Goal: Task Accomplishment & Management: Complete application form

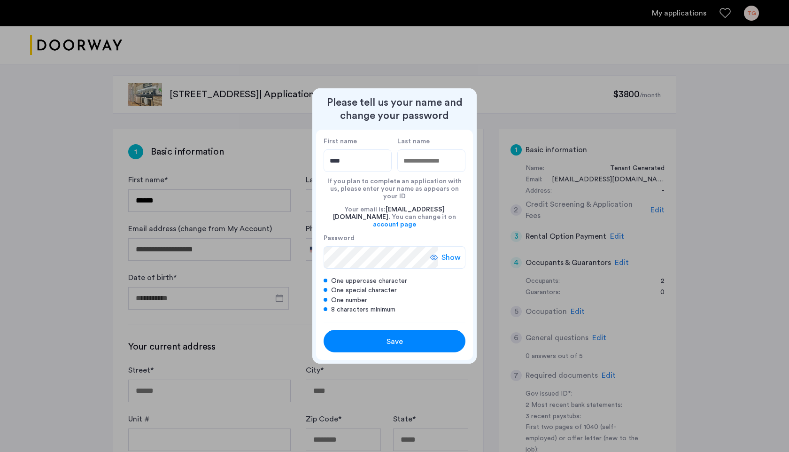
type input "****"
click at [413, 172] on input "Last name" at bounding box center [431, 160] width 68 height 23
type input "*****"
click at [436, 254] on icon at bounding box center [434, 258] width 8 height 8
click at [436, 254] on icon at bounding box center [438, 258] width 8 height 8
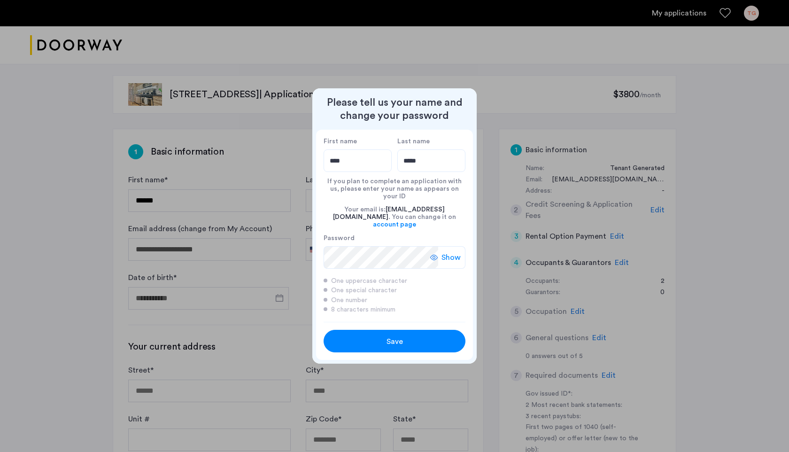
click at [392, 336] on span "Save" at bounding box center [395, 341] width 16 height 11
type input "****"
type input "*****"
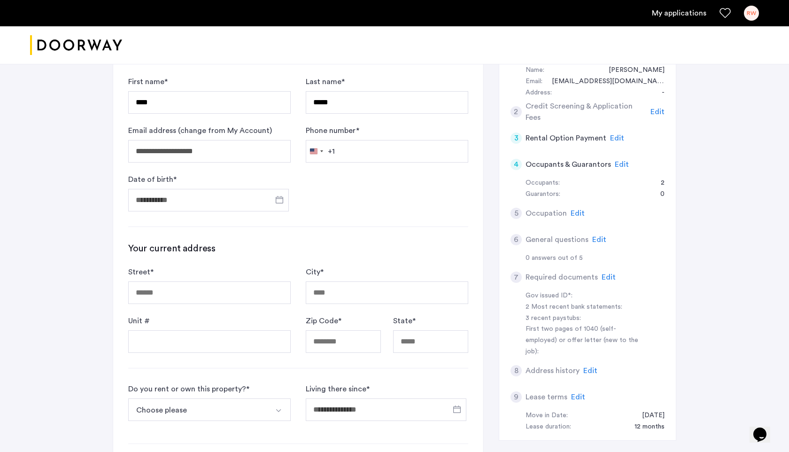
scroll to position [99, 0]
click at [371, 152] on input "Phone number *" at bounding box center [387, 151] width 163 height 23
type input "**********"
click at [232, 199] on input "Date of birth *" at bounding box center [208, 199] width 161 height 23
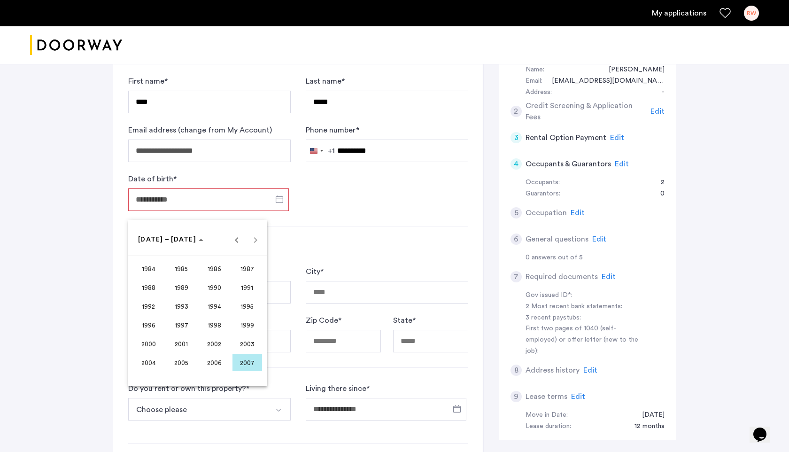
click at [190, 203] on div at bounding box center [394, 226] width 789 height 452
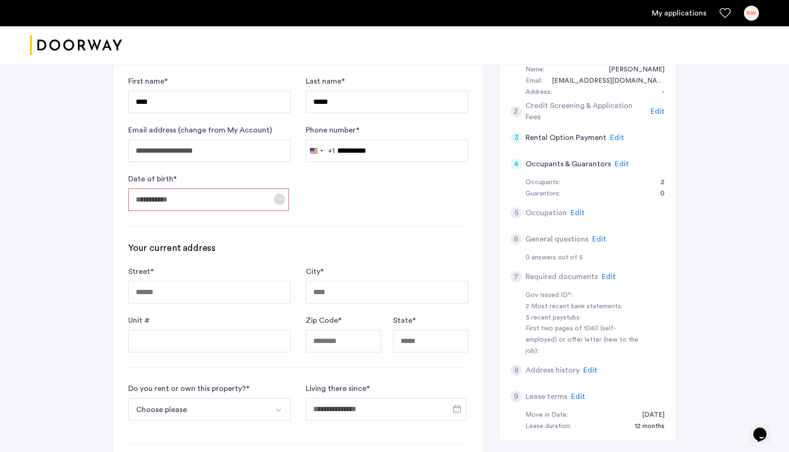
click at [279, 197] on span "Open calendar" at bounding box center [279, 199] width 23 height 23
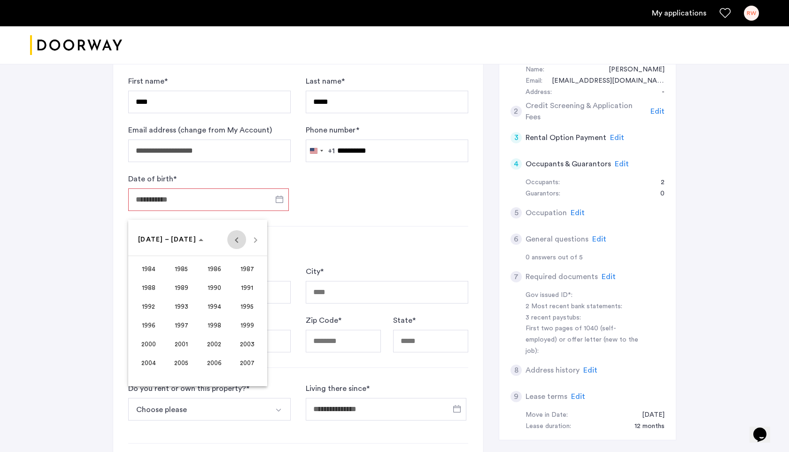
click at [234, 239] on span "Previous 24 years" at bounding box center [236, 239] width 19 height 19
click at [255, 237] on span "Next 24 years" at bounding box center [255, 239] width 19 height 19
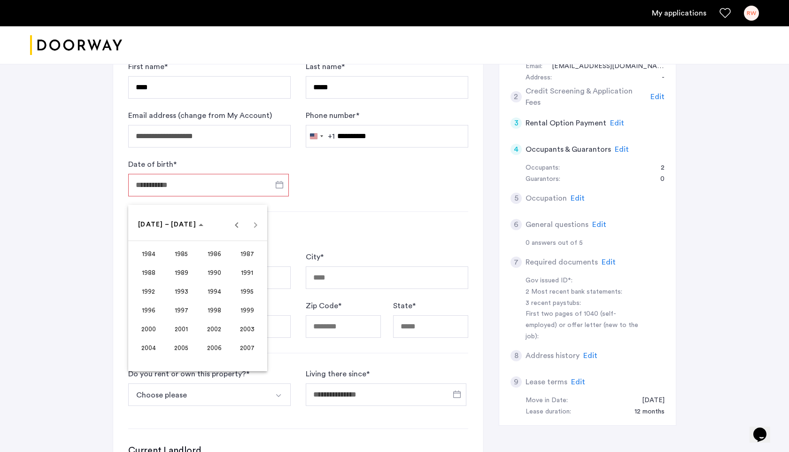
scroll to position [113, 0]
click at [208, 329] on span "2002" at bounding box center [215, 329] width 30 height 17
click at [238, 311] on span "DEC" at bounding box center [248, 310] width 30 height 17
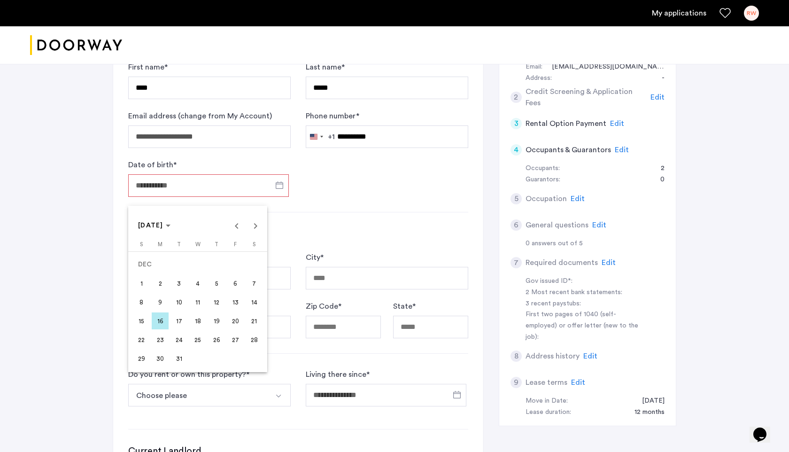
click at [143, 301] on span "8" at bounding box center [141, 302] width 17 height 17
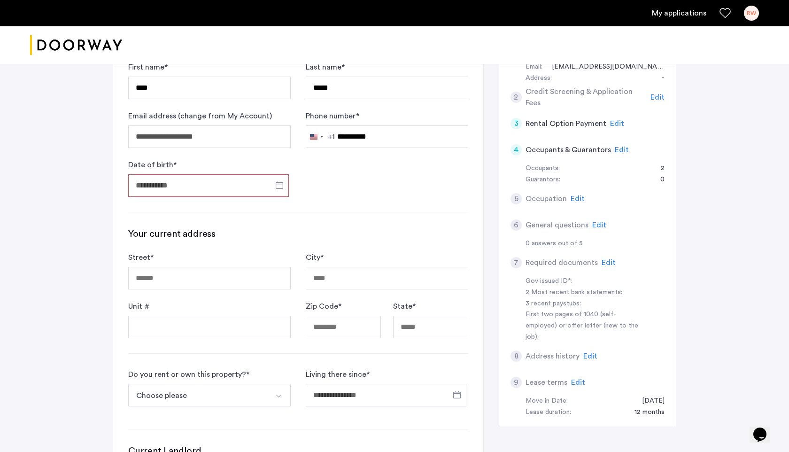
type input "**********"
click at [175, 278] on input "Street *" at bounding box center [209, 278] width 163 height 23
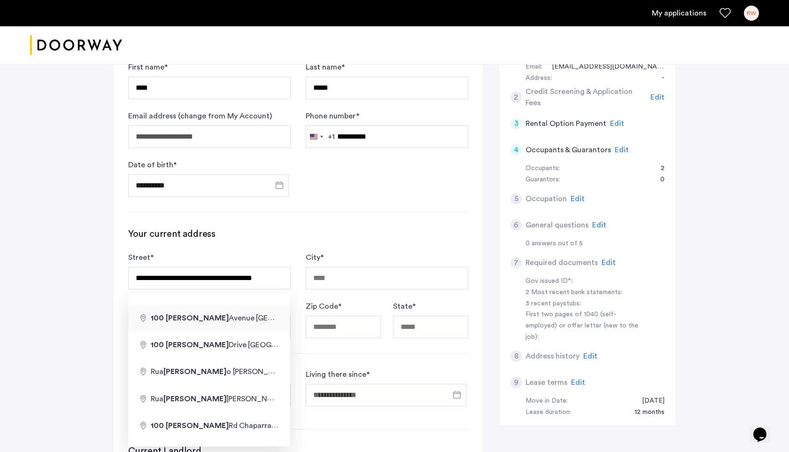
type input "**********"
type input "*****"
type input "**"
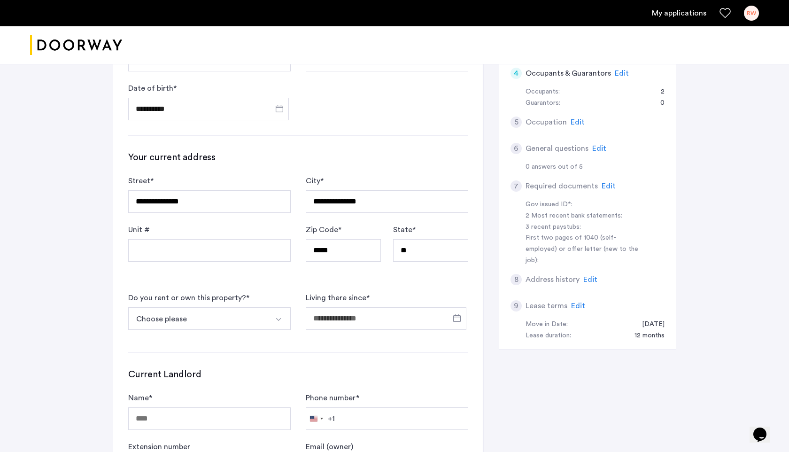
scroll to position [192, 0]
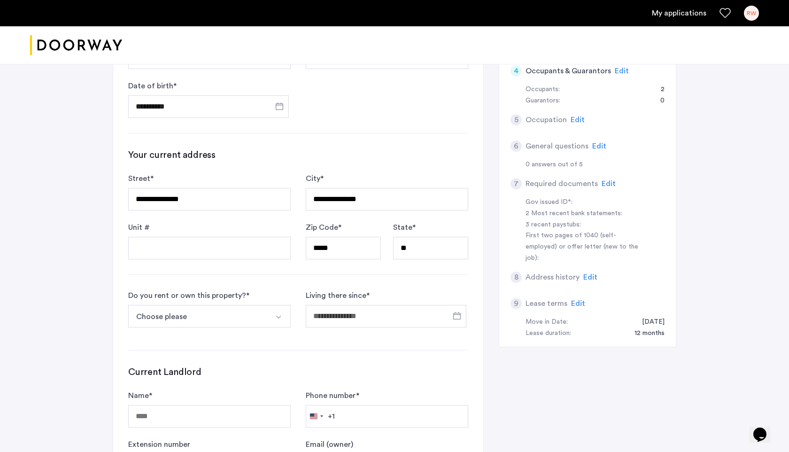
click at [254, 317] on button "Choose please" at bounding box center [198, 316] width 140 height 23
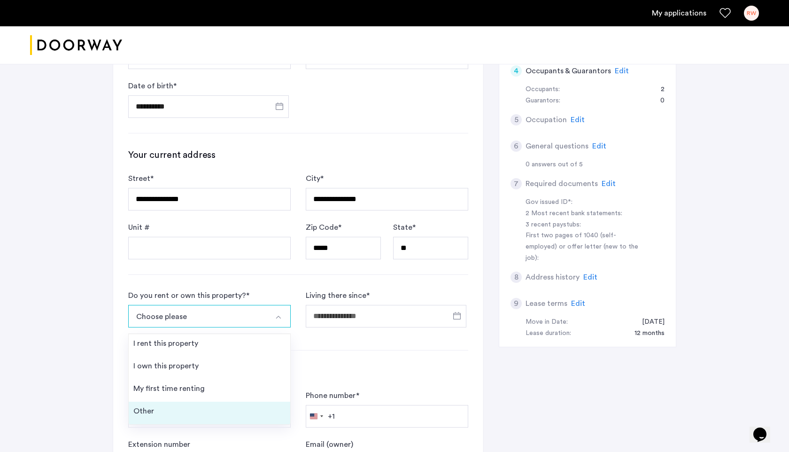
click at [224, 408] on li "Other" at bounding box center [210, 413] width 162 height 23
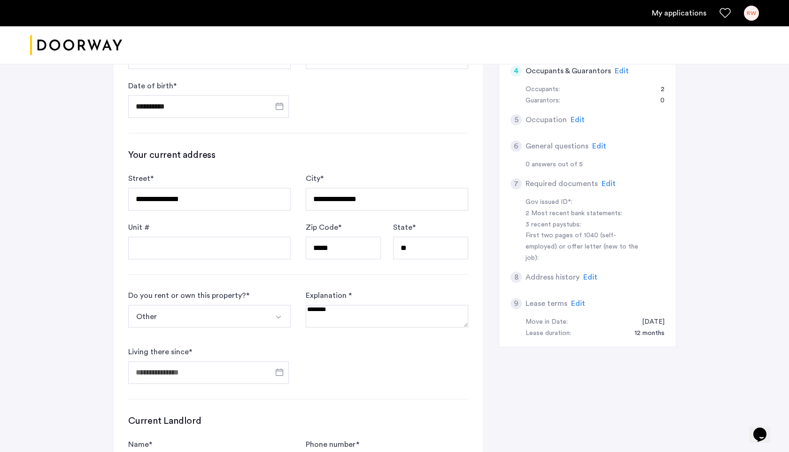
click at [320, 311] on textarea at bounding box center [387, 316] width 163 height 23
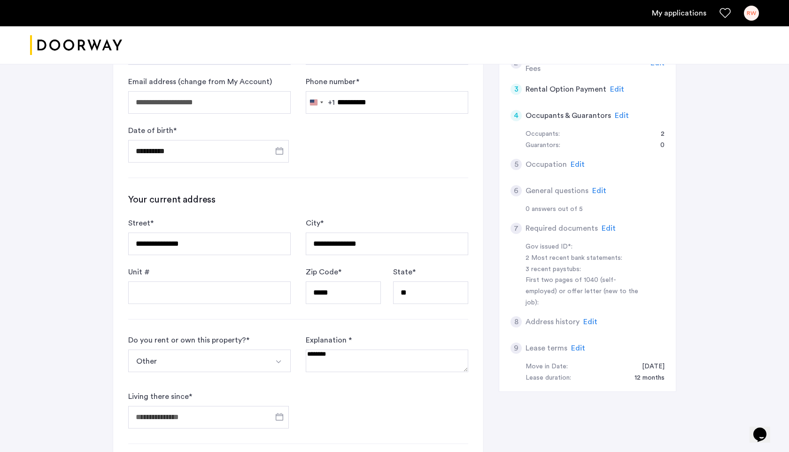
scroll to position [153, 0]
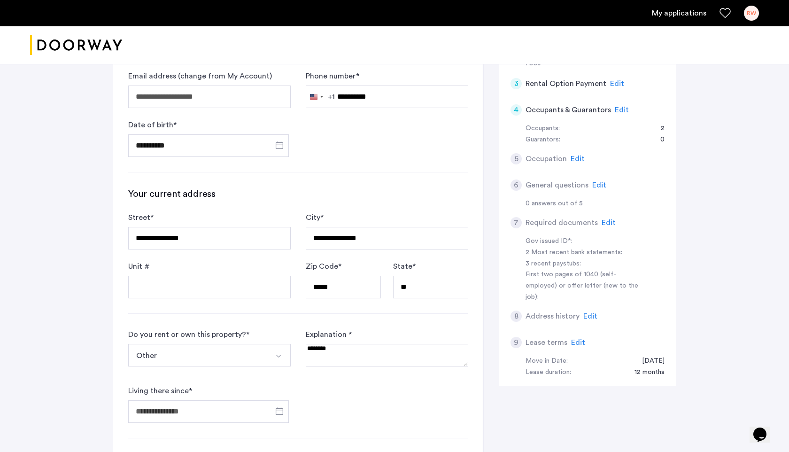
type textarea "*"
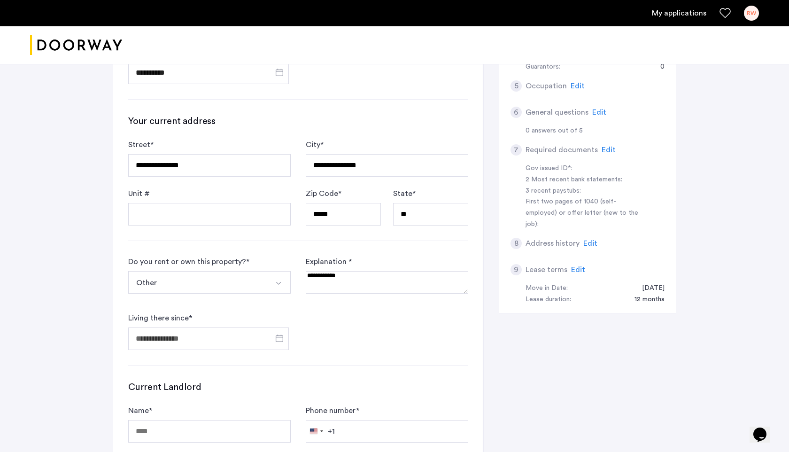
type textarea "**********"
click at [256, 338] on input "Living there since *" at bounding box center [208, 338] width 161 height 23
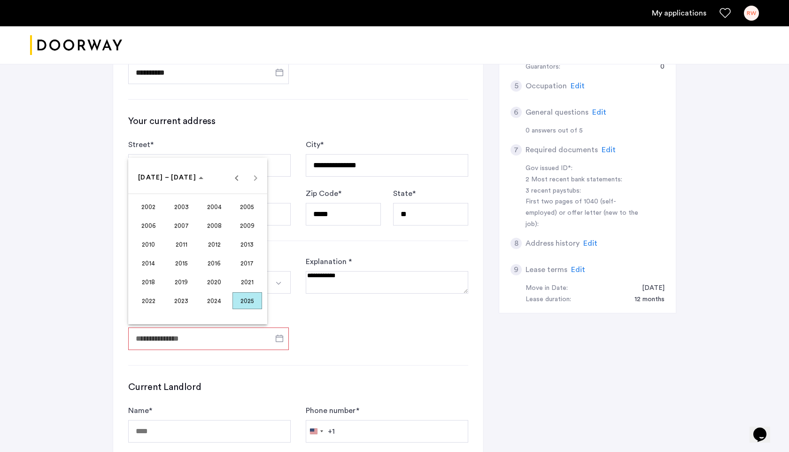
click at [149, 202] on span "2002" at bounding box center [149, 206] width 30 height 17
click at [246, 261] on span "DEC" at bounding box center [248, 263] width 30 height 17
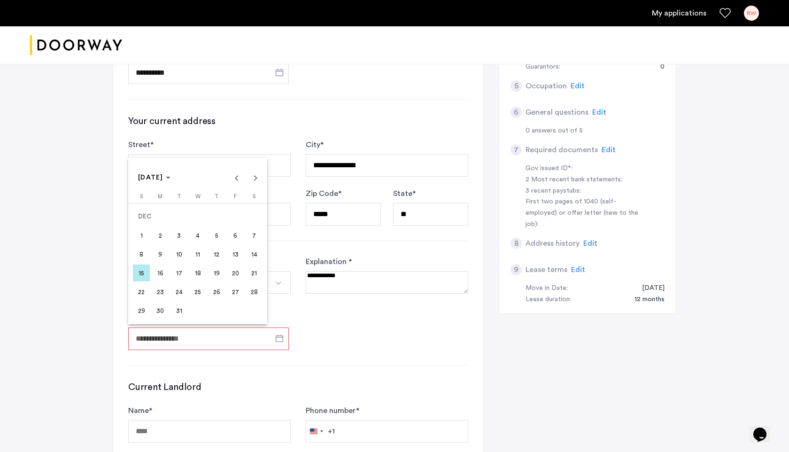
click at [144, 256] on span "8" at bounding box center [141, 254] width 17 height 17
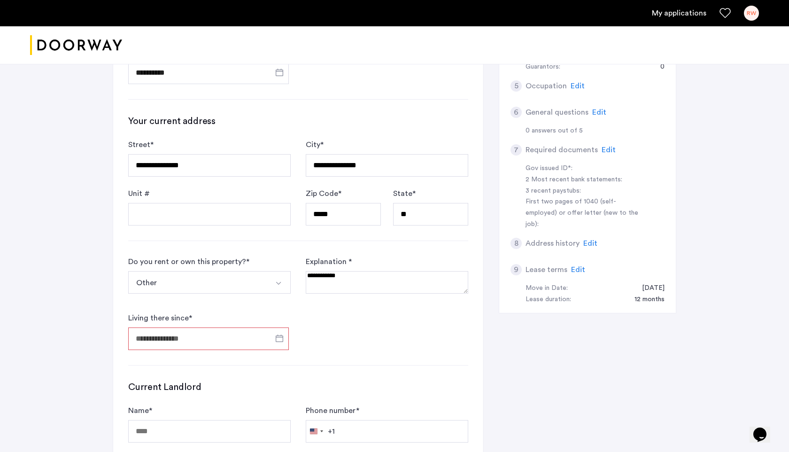
type input "**********"
click at [342, 333] on form "**********" at bounding box center [298, 303] width 340 height 94
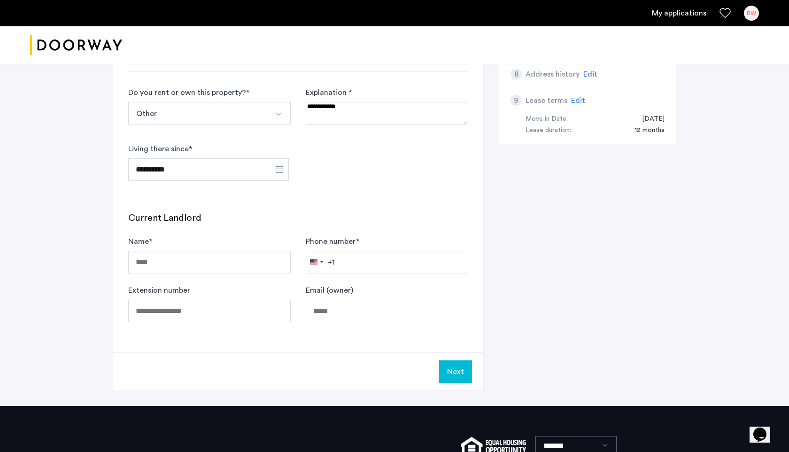
scroll to position [395, 0]
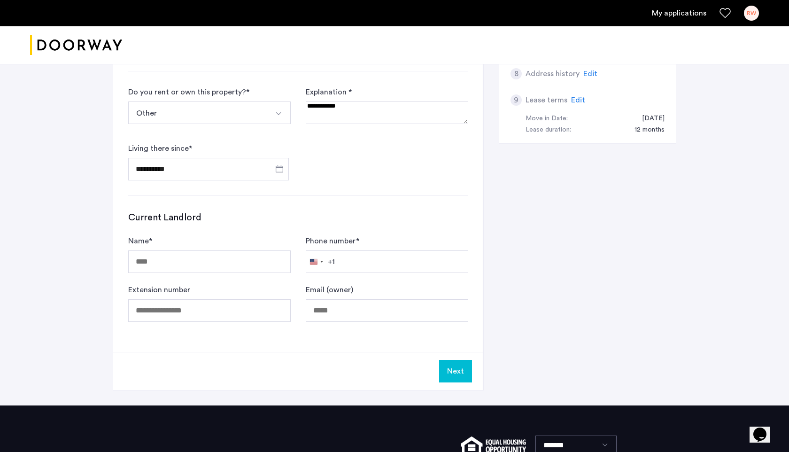
click at [451, 376] on button "Next" at bounding box center [455, 371] width 33 height 23
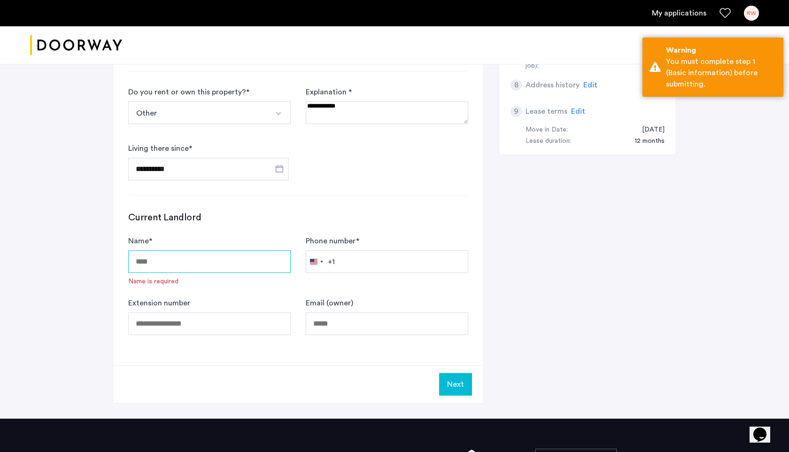
click at [195, 268] on input "Name *" at bounding box center [209, 261] width 163 height 23
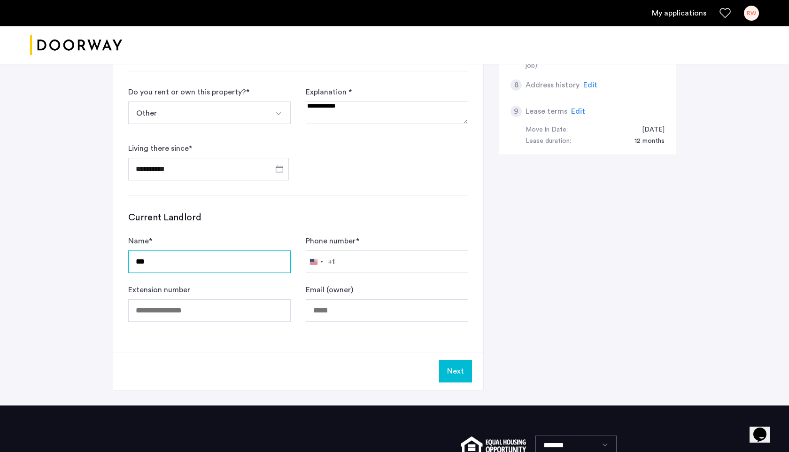
type input "***"
click at [310, 369] on div "Next" at bounding box center [298, 371] width 370 height 38
click at [457, 362] on button "Next" at bounding box center [455, 371] width 33 height 23
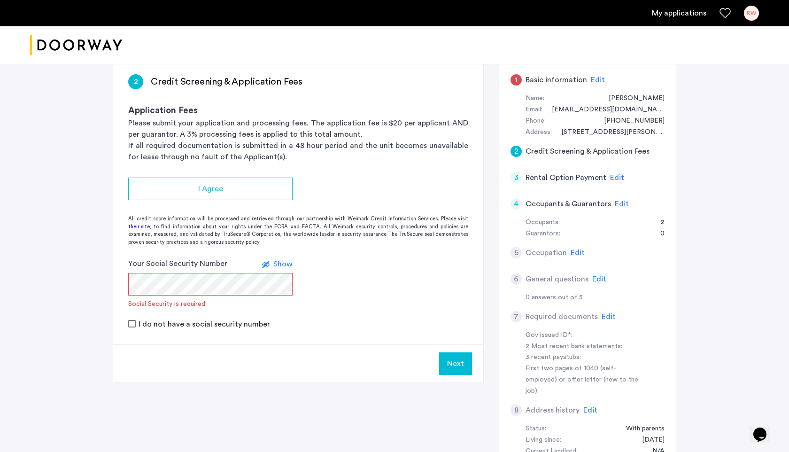
scroll to position [71, 0]
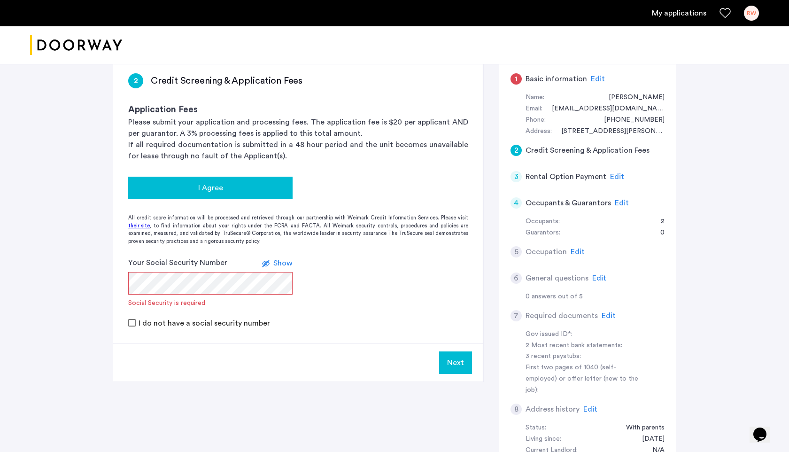
click at [250, 185] on div "I Agree" at bounding box center [210, 187] width 149 height 11
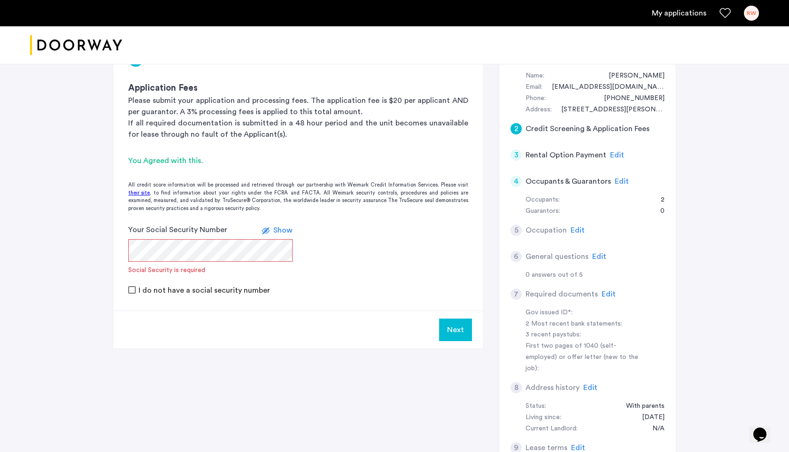
scroll to position [93, 0]
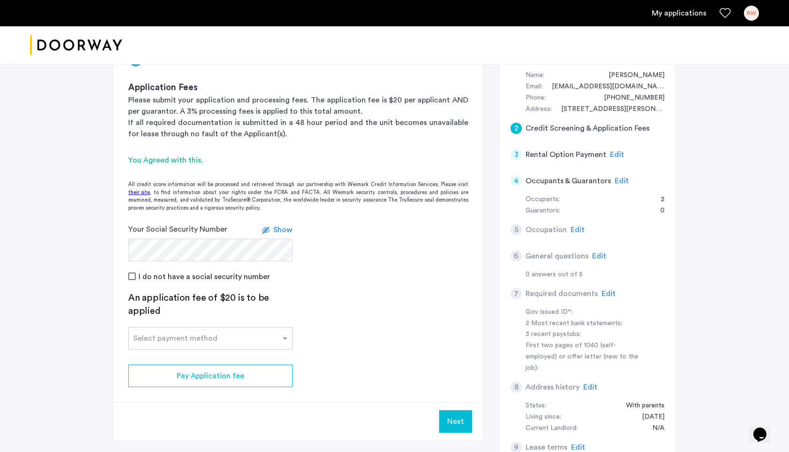
click at [333, 298] on app-credit-screening "2 Credit Screening & Application Fees Application Fees Please submit your appli…" at bounding box center [298, 238] width 370 height 404
click at [293, 337] on app-credit-screening "2 Credit Screening & Application Fees Application Fees Please submit your appli…" at bounding box center [298, 238] width 370 height 404
click at [284, 343] on span at bounding box center [286, 338] width 12 height 11
click at [267, 357] on div "Credit Card" at bounding box center [210, 358] width 163 height 19
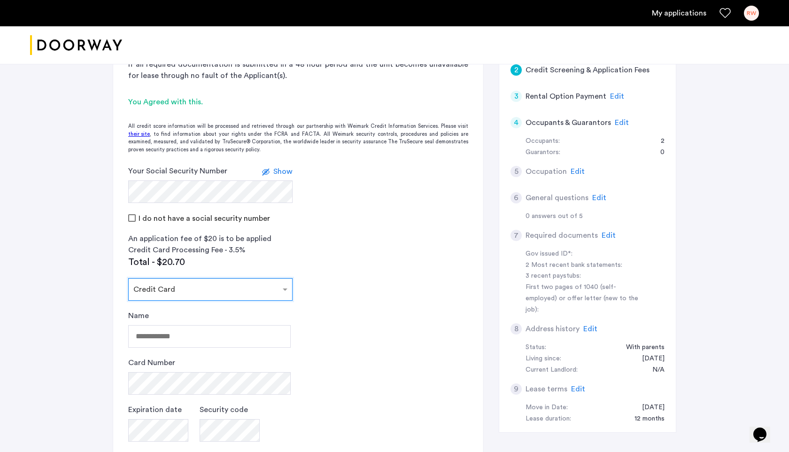
scroll to position [167, 0]
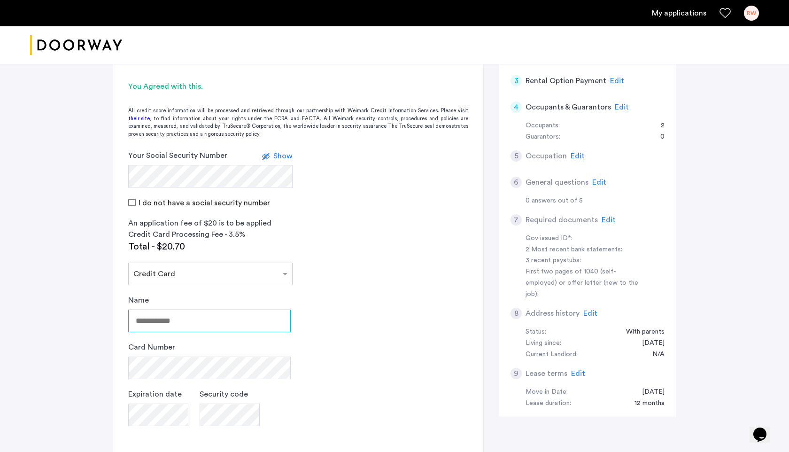
click at [165, 322] on input "Name" at bounding box center [209, 321] width 163 height 23
type input "**********"
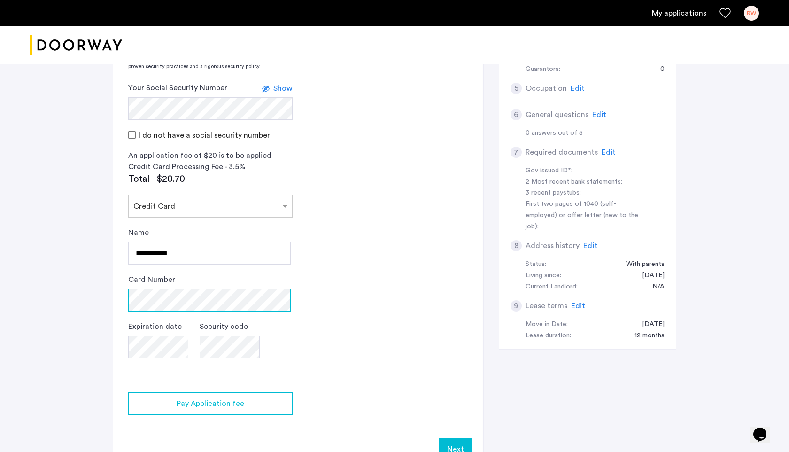
scroll to position [235, 0]
click at [347, 334] on app-credit-screening "2 Credit Screening & Application Fees Application Fees Please submit your appli…" at bounding box center [298, 180] width 370 height 573
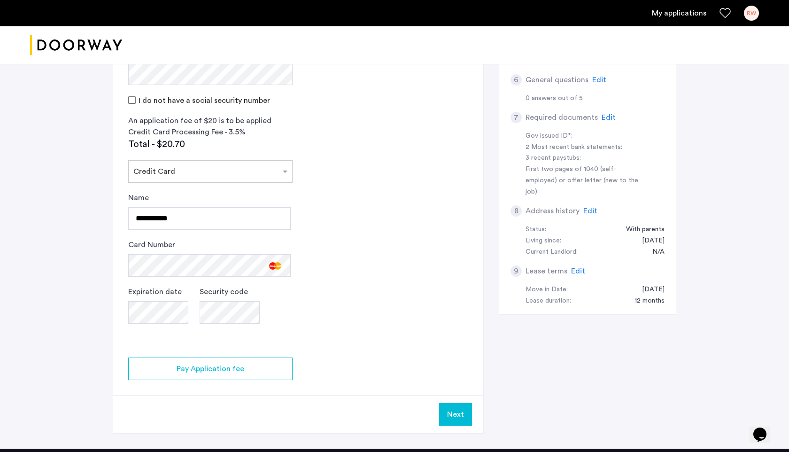
scroll to position [272, 0]
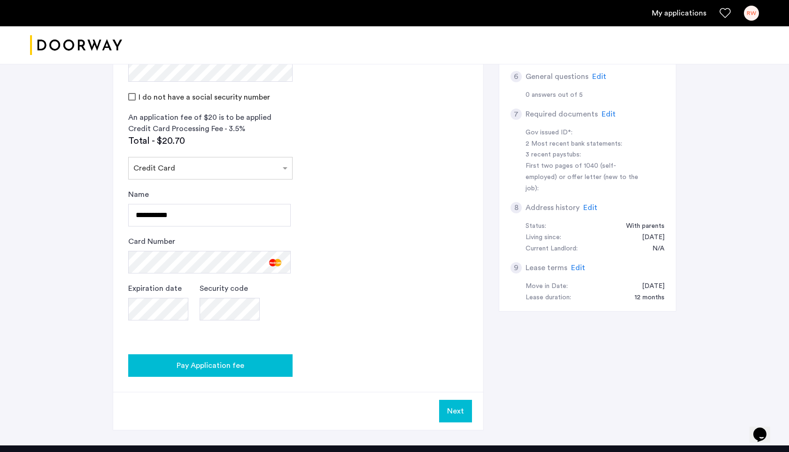
click at [223, 367] on span "Pay Application fee" at bounding box center [211, 365] width 68 height 11
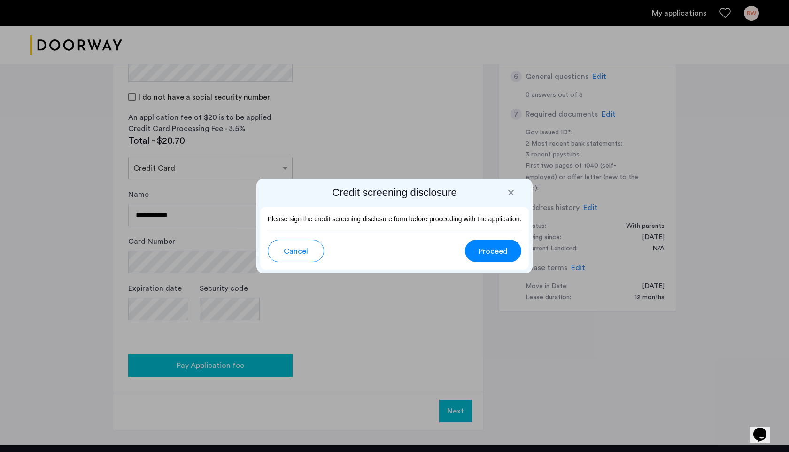
scroll to position [0, 0]
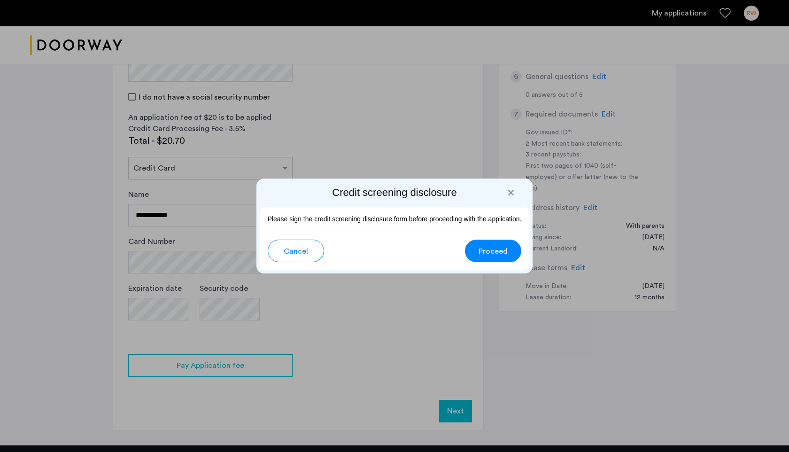
click at [480, 251] on span "Proceed" at bounding box center [493, 251] width 29 height 11
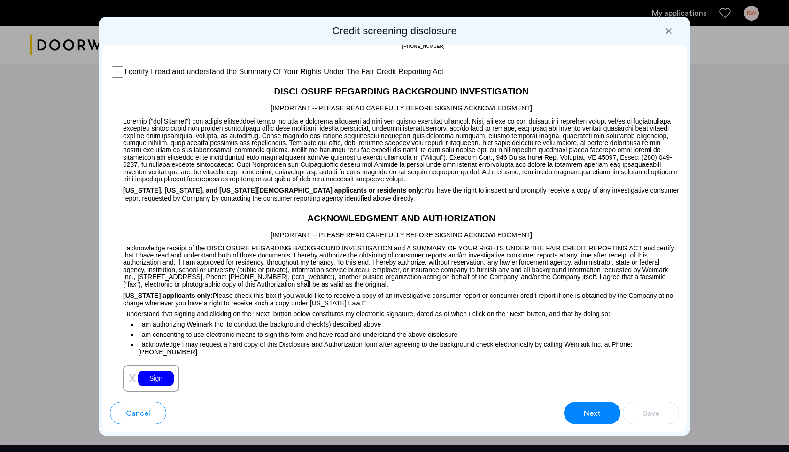
scroll to position [758, 0]
click at [161, 379] on div "Sign" at bounding box center [156, 378] width 36 height 16
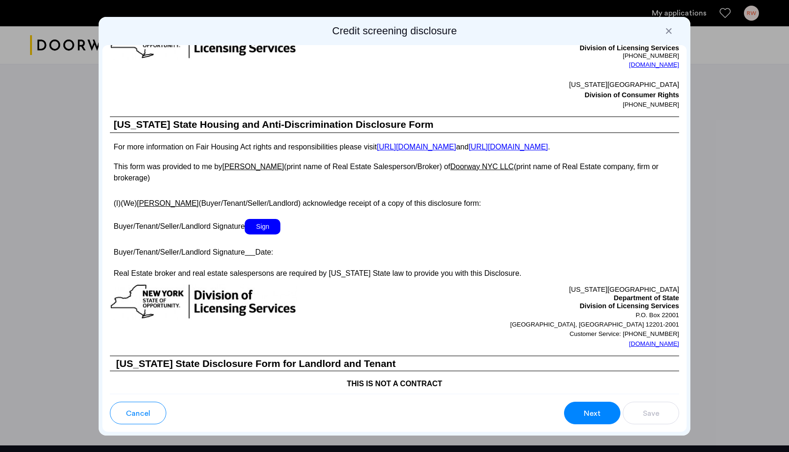
scroll to position [1568, 0]
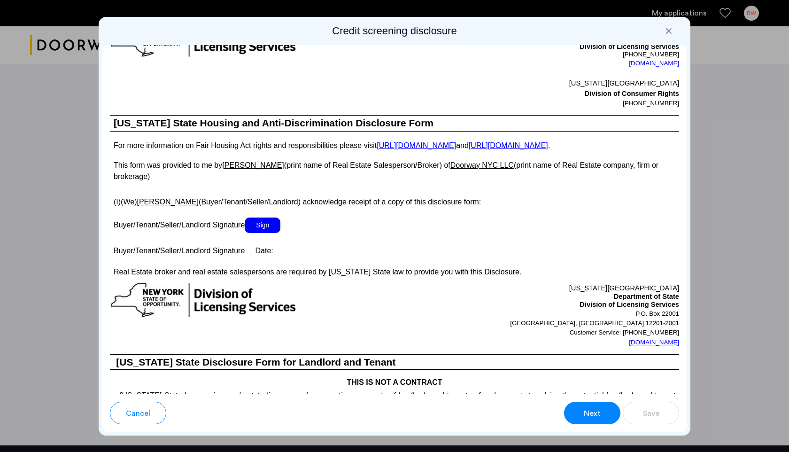
click at [267, 229] on span "Sign" at bounding box center [263, 225] width 36 height 16
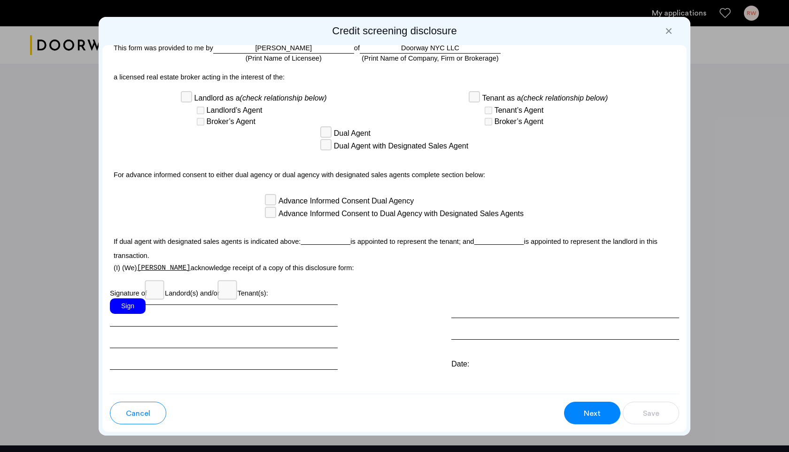
scroll to position [2506, 0]
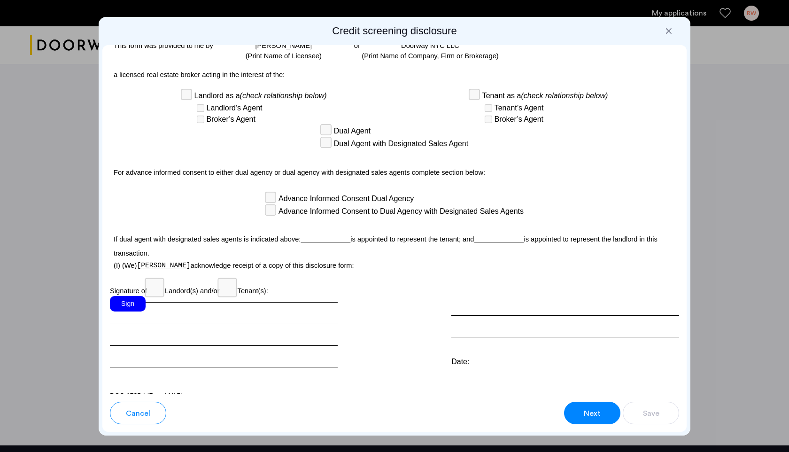
click at [132, 296] on div "Sign" at bounding box center [128, 304] width 36 height 16
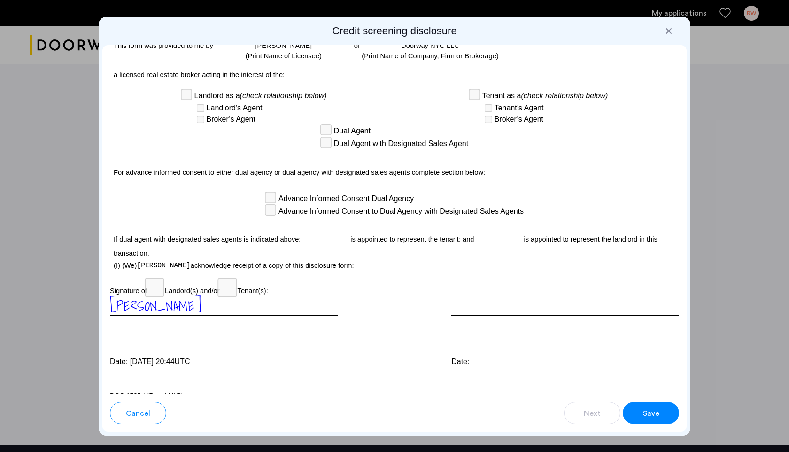
click at [165, 280] on p "Signature of Landord(s) and/or Tenant(s):" at bounding box center [394, 288] width 569 height 16
click at [219, 102] on span "Landlord’s Agent" at bounding box center [235, 107] width 56 height 11
click at [476, 318] on div at bounding box center [565, 316] width 228 height 41
click at [652, 411] on span "Save" at bounding box center [651, 413] width 16 height 11
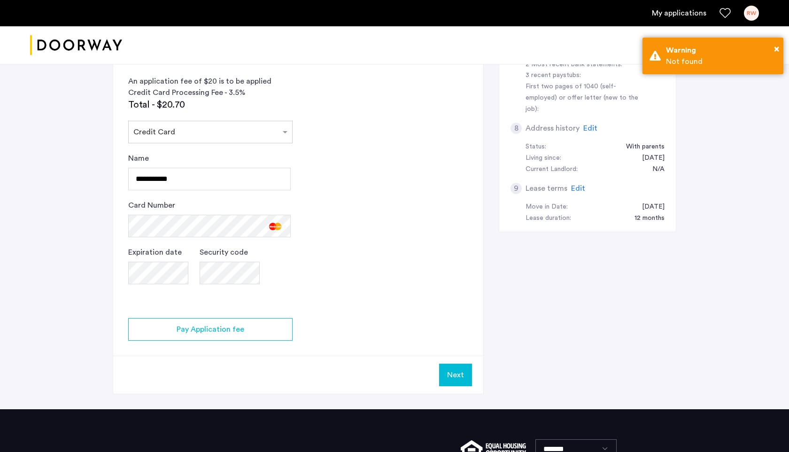
scroll to position [261, 0]
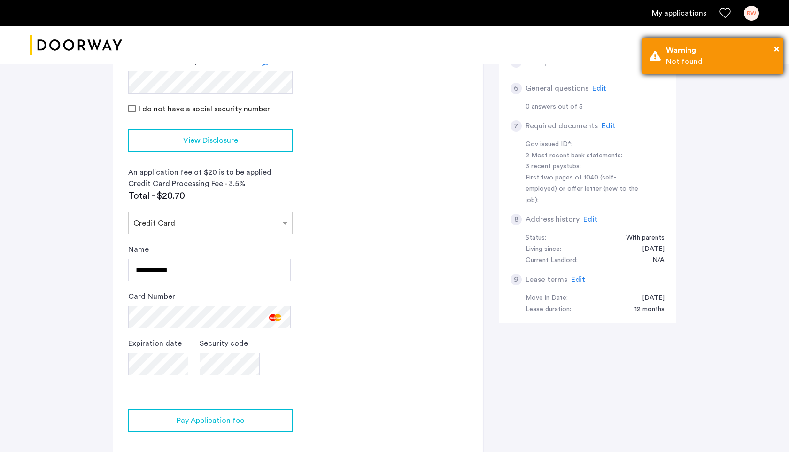
click at [711, 56] on div "Not found" at bounding box center [721, 61] width 110 height 11
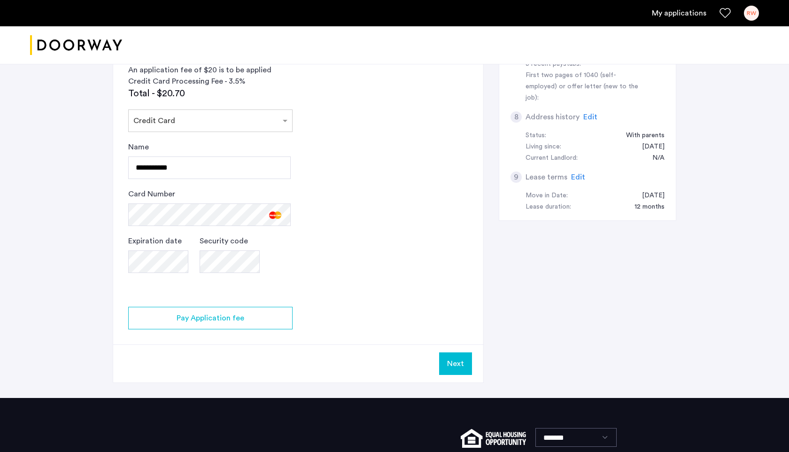
scroll to position [446, 0]
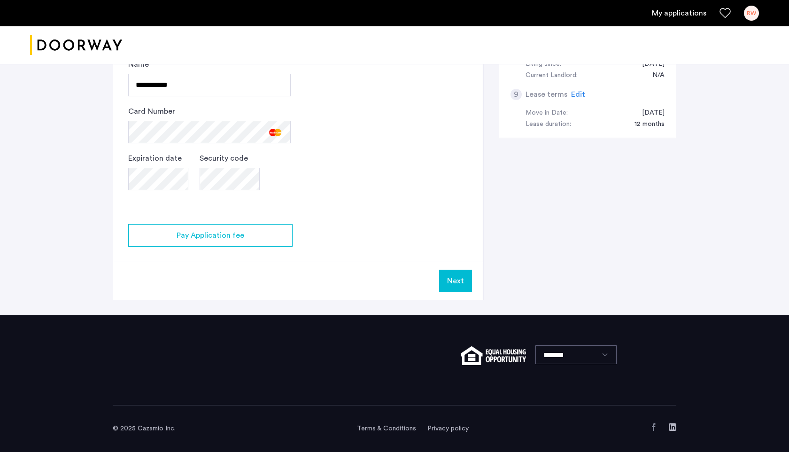
click at [450, 281] on button "Next" at bounding box center [455, 281] width 33 height 23
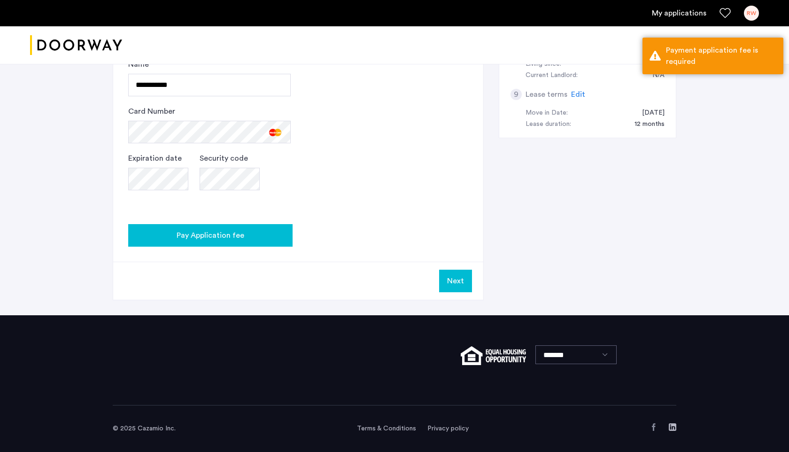
click at [224, 231] on span "Pay Application fee" at bounding box center [211, 235] width 68 height 11
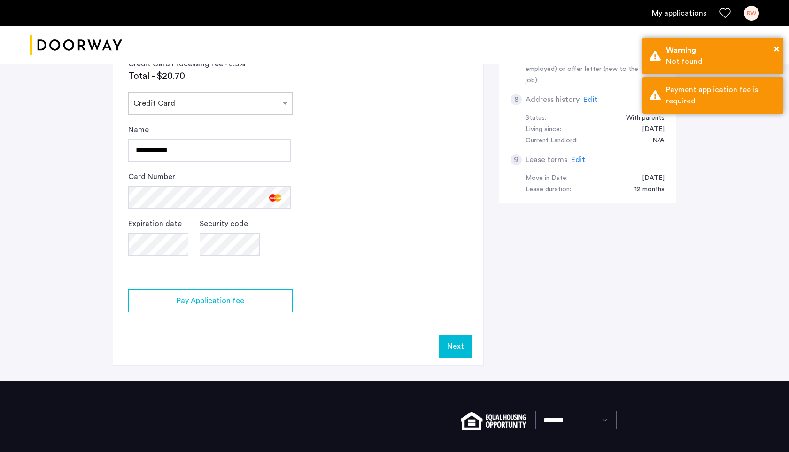
scroll to position [362, 0]
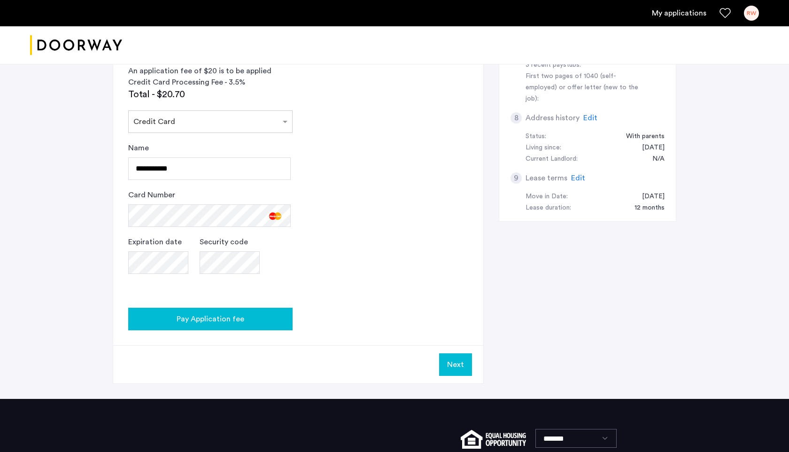
click at [181, 323] on span "Pay Application fee" at bounding box center [211, 318] width 68 height 11
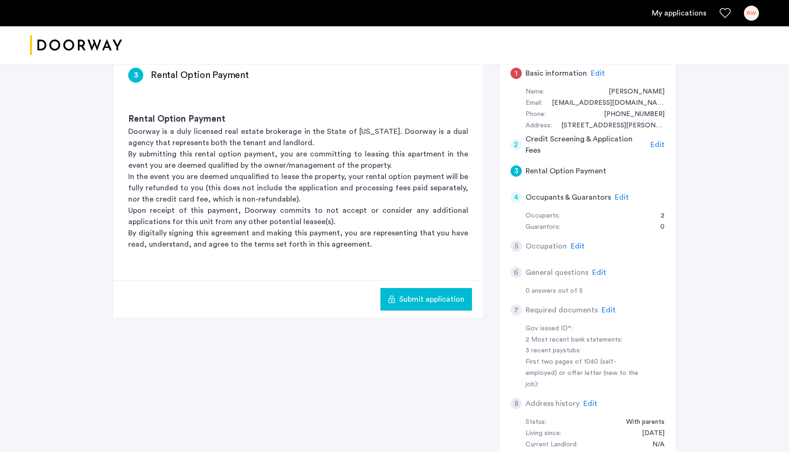
scroll to position [70, 0]
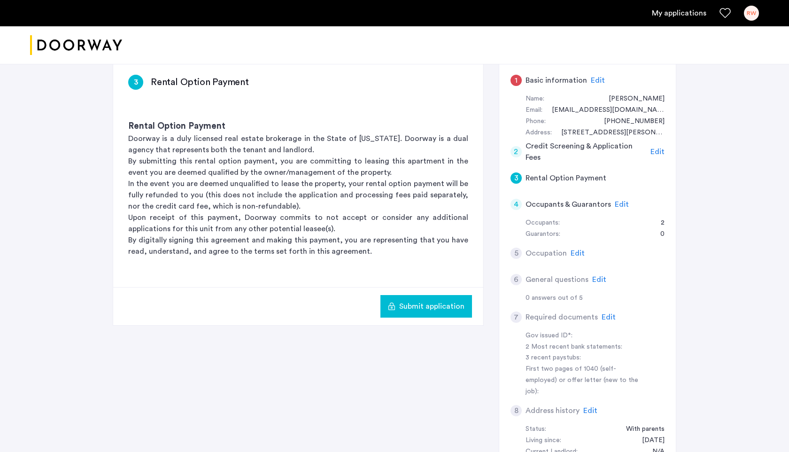
click at [413, 305] on span "Submit application" at bounding box center [431, 306] width 65 height 11
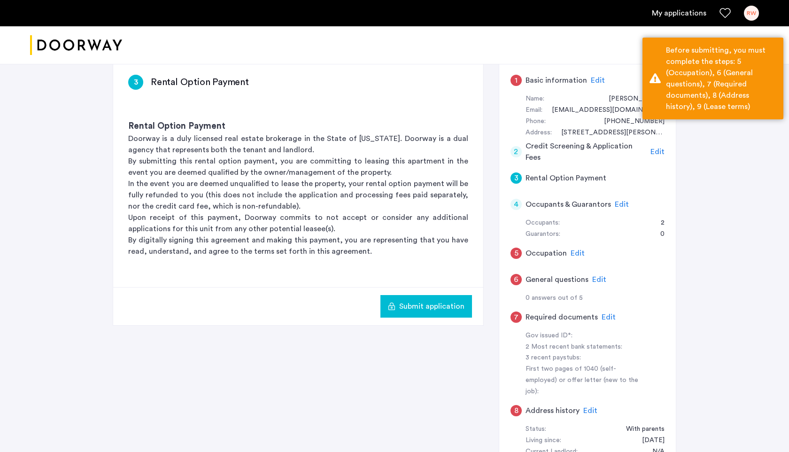
click at [379, 250] on p "By digitally signing this agreement and making this payment, you are representi…" at bounding box center [298, 245] width 340 height 23
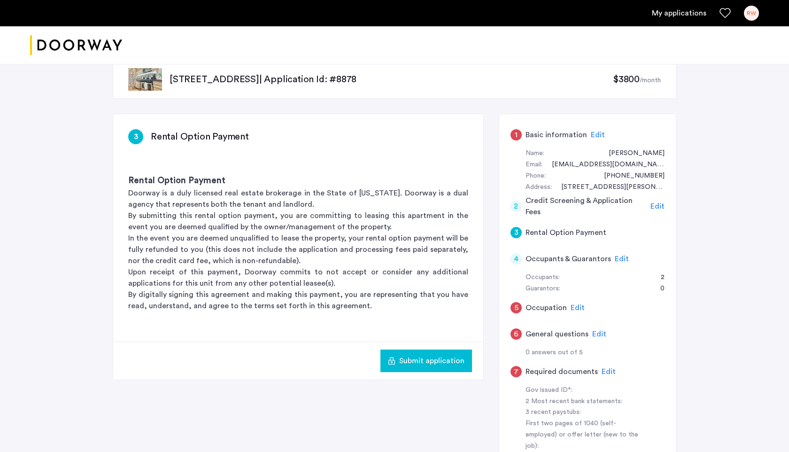
scroll to position [16, 0]
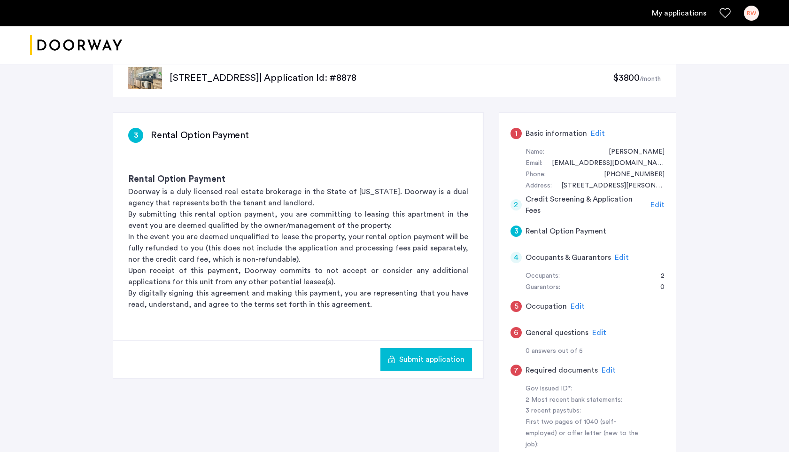
click at [593, 135] on span "Edit" at bounding box center [598, 134] width 14 height 8
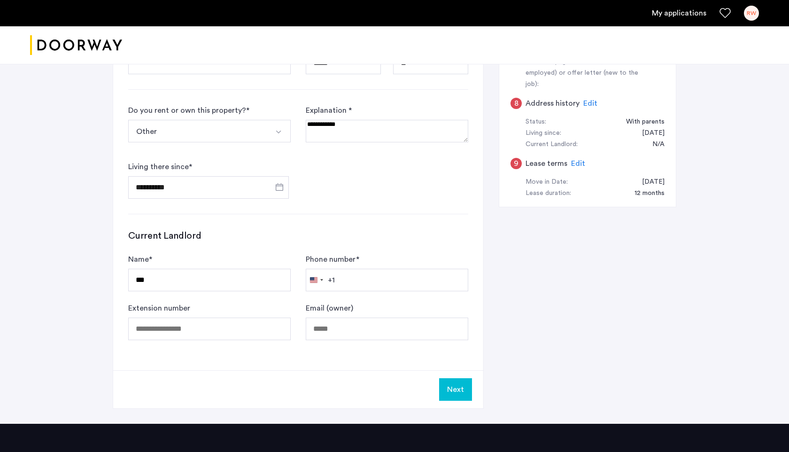
scroll to position [485, 0]
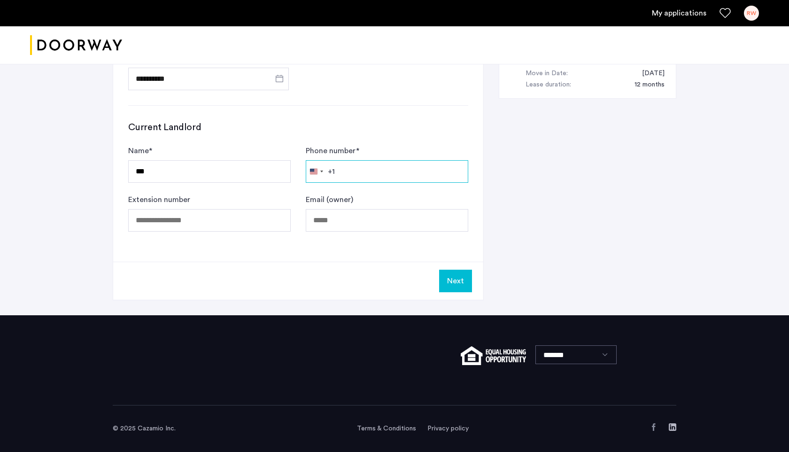
click at [357, 173] on input "Phone number *" at bounding box center [387, 171] width 163 height 23
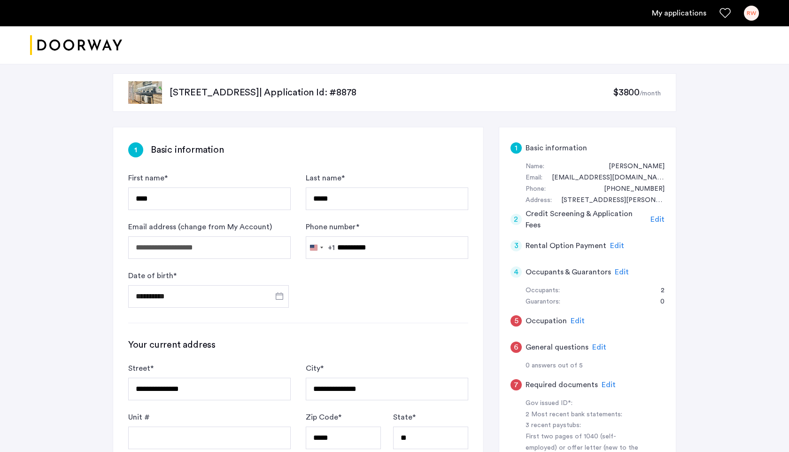
scroll to position [12, 0]
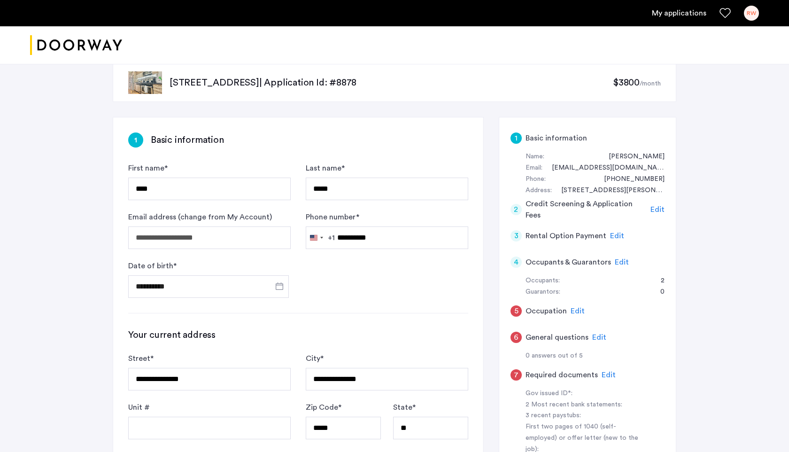
click at [571, 311] on span "Edit" at bounding box center [578, 311] width 14 height 8
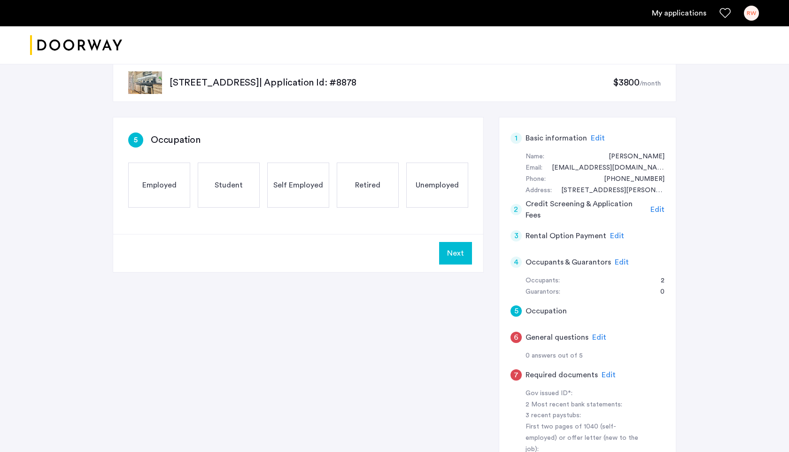
click at [167, 192] on div "Employed" at bounding box center [159, 185] width 62 height 45
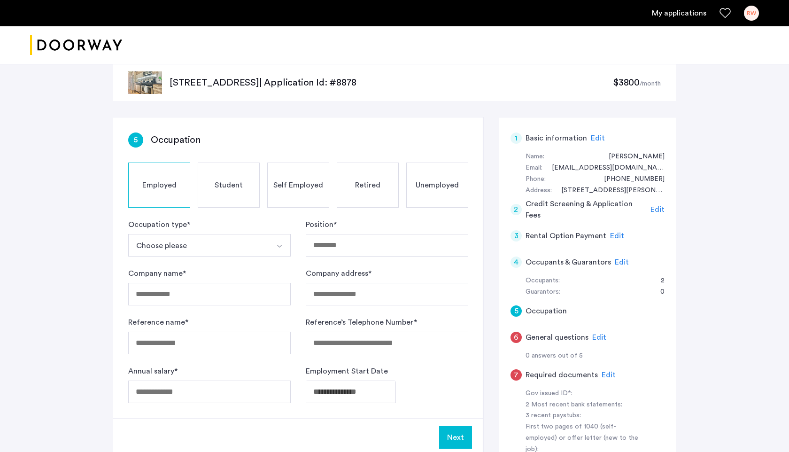
click at [146, 244] on button "Choose please" at bounding box center [198, 245] width 140 height 23
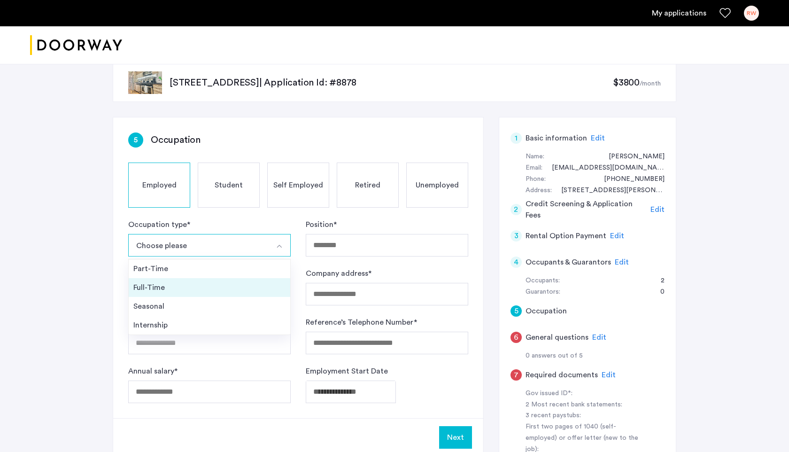
click at [144, 281] on li "Full-Time" at bounding box center [210, 287] width 162 height 19
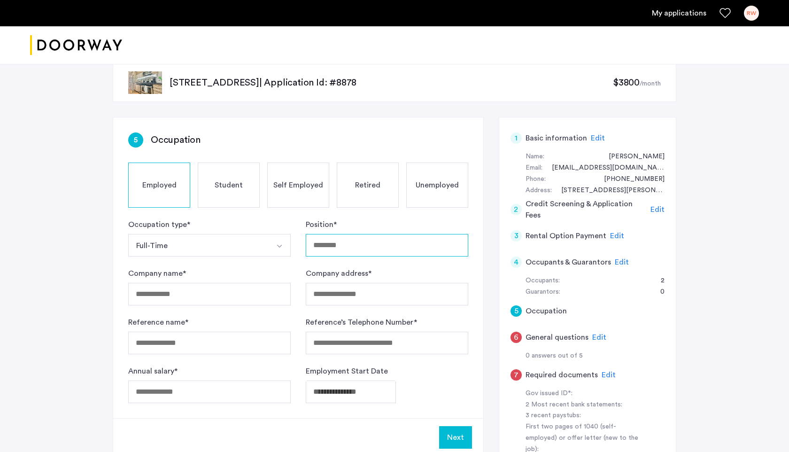
click at [323, 248] on input "Position *" at bounding box center [387, 245] width 163 height 23
click at [348, 246] on input "**********" at bounding box center [387, 245] width 163 height 23
click at [346, 247] on input "**********" at bounding box center [387, 245] width 163 height 23
type input "**********"
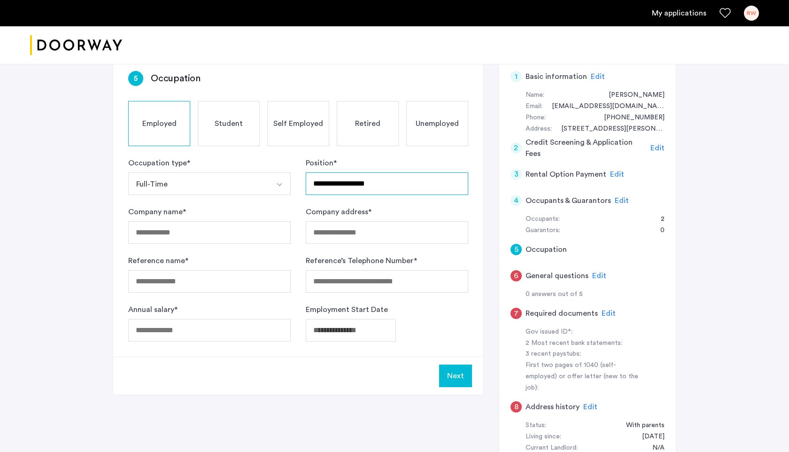
scroll to position [75, 0]
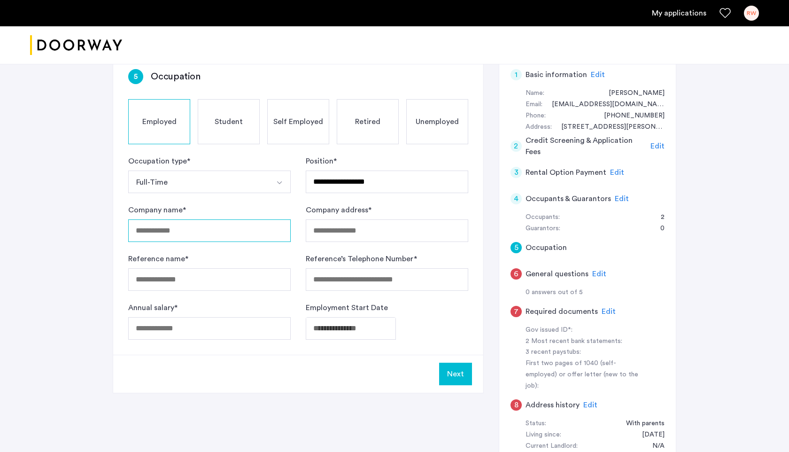
click at [184, 227] on input "Company name *" at bounding box center [209, 230] width 163 height 23
type input "*"
type input "*********"
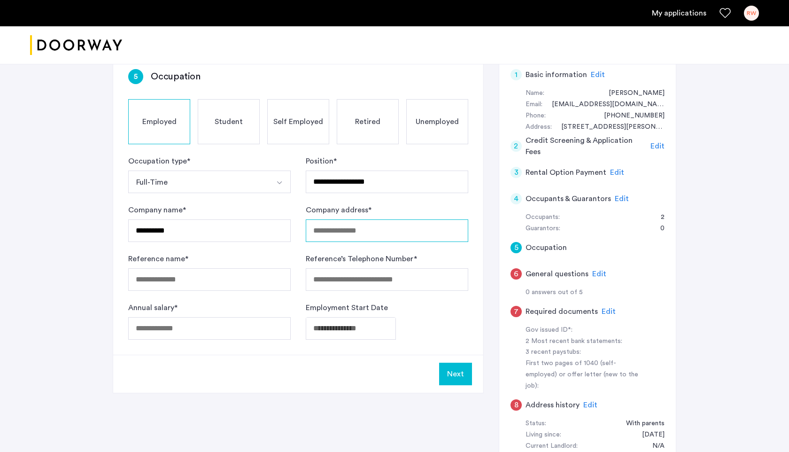
click at [357, 237] on input "Company address *" at bounding box center [387, 230] width 163 height 23
type input "**********"
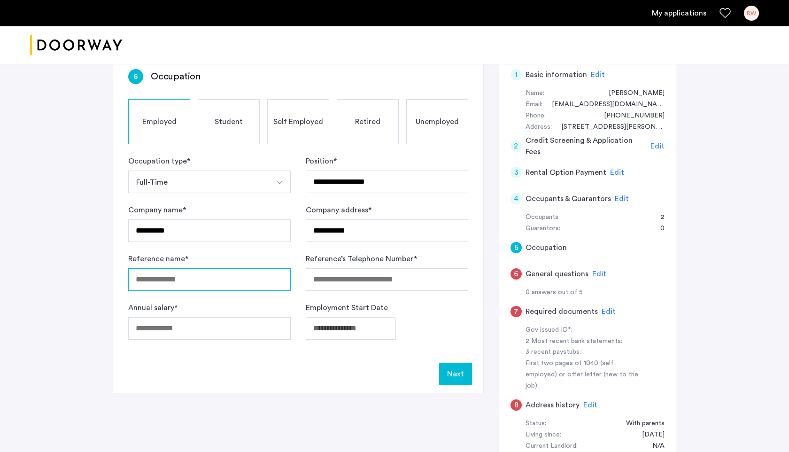
click at [205, 283] on input "Reference name *" at bounding box center [209, 279] width 163 height 23
click at [219, 288] on input "********" at bounding box center [209, 279] width 163 height 23
type input "**********"
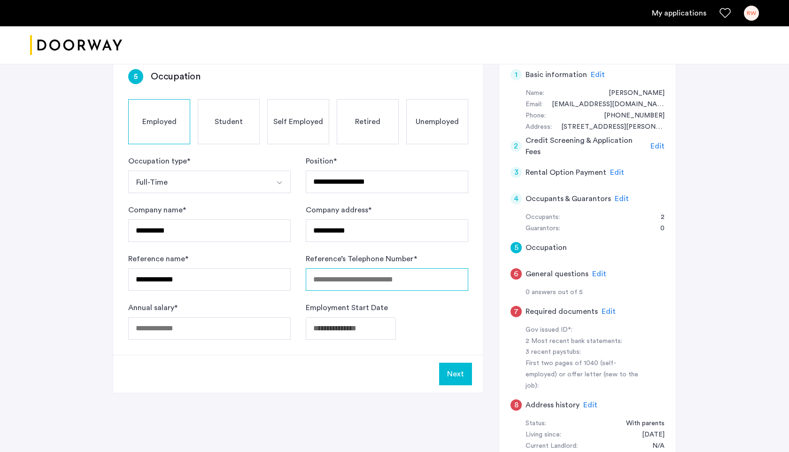
click at [328, 280] on input "Reference’s Telephone Number *" at bounding box center [387, 279] width 163 height 23
click at [314, 281] on input "**********" at bounding box center [387, 279] width 163 height 23
type input "**********"
click at [241, 341] on div "**********" at bounding box center [298, 204] width 370 height 301
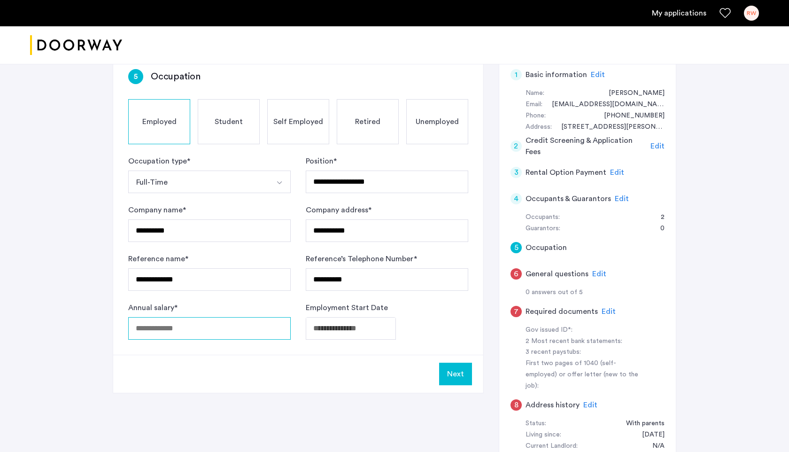
click at [239, 331] on input "Annual salary *" at bounding box center [209, 328] width 163 height 23
type input "*****"
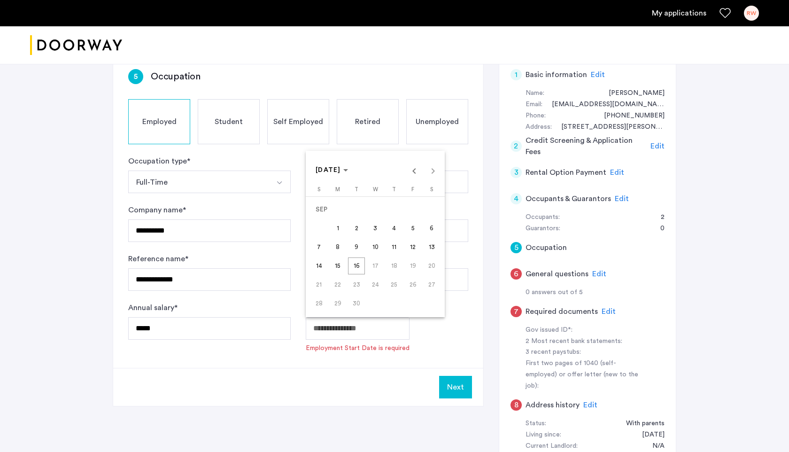
click at [351, 326] on body "**********" at bounding box center [394, 151] width 789 height 452
click at [411, 169] on span "Previous month" at bounding box center [414, 170] width 19 height 19
click at [339, 264] on span "18" at bounding box center [337, 265] width 17 height 17
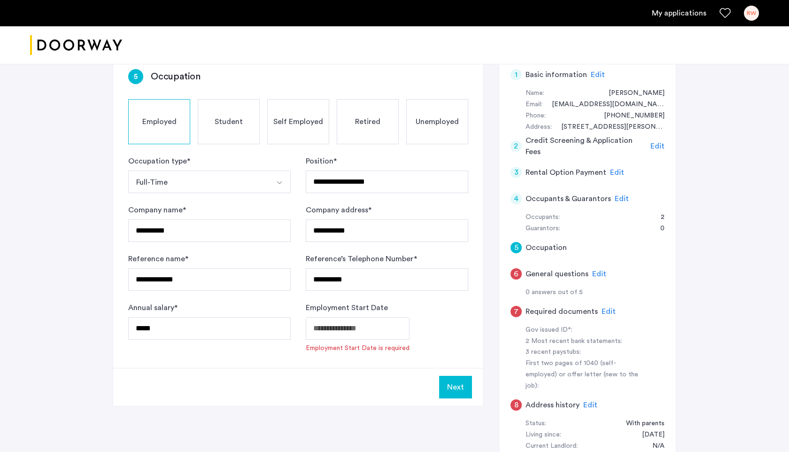
type input "**********"
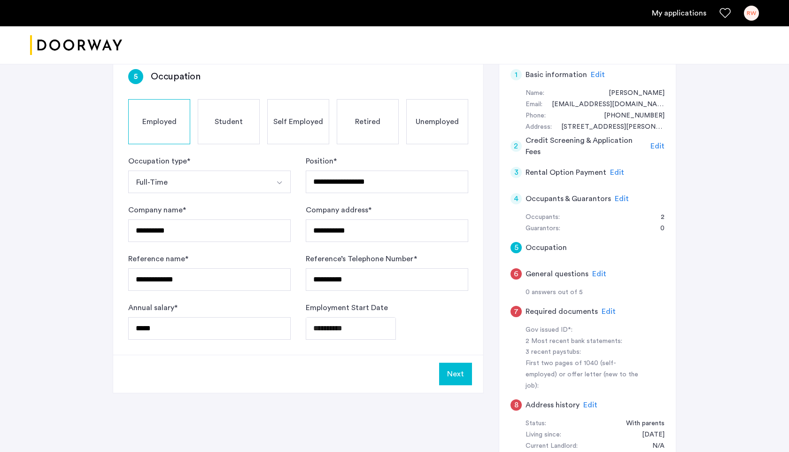
click at [457, 370] on button "Next" at bounding box center [455, 374] width 33 height 23
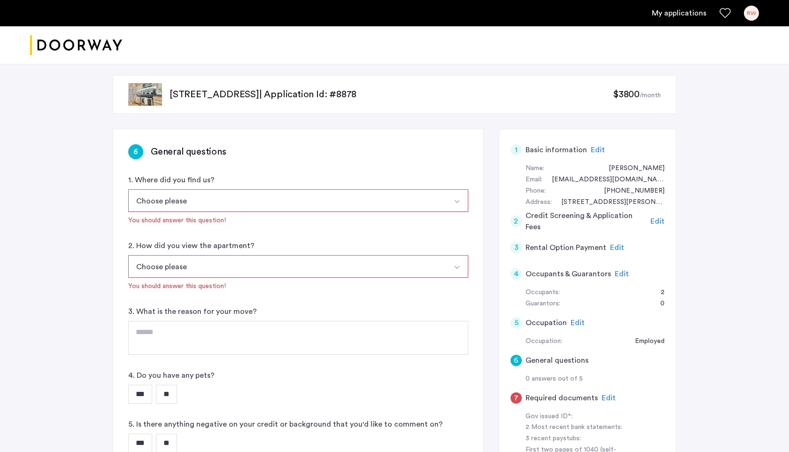
click at [191, 201] on button "Choose please" at bounding box center [287, 200] width 318 height 23
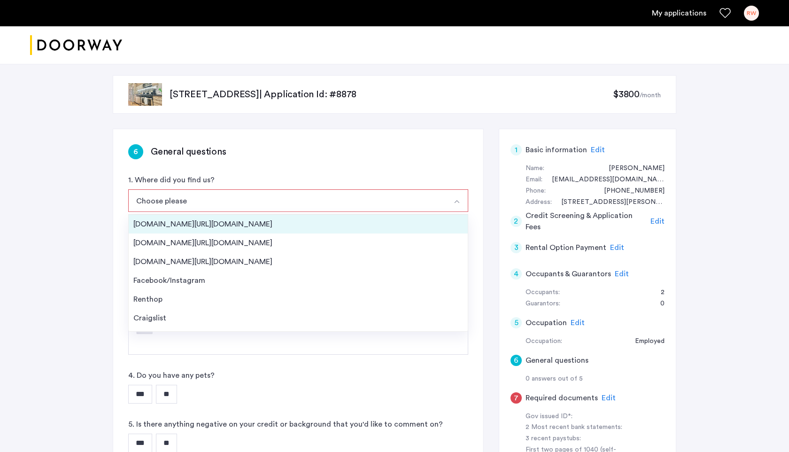
click at [186, 222] on div "[DOMAIN_NAME][URL][DOMAIN_NAME]" at bounding box center [298, 223] width 330 height 11
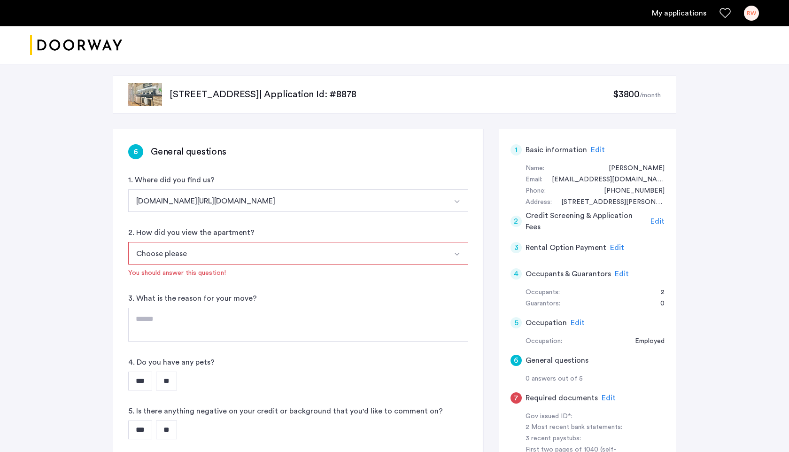
click at [157, 259] on button "Choose please" at bounding box center [287, 253] width 318 height 23
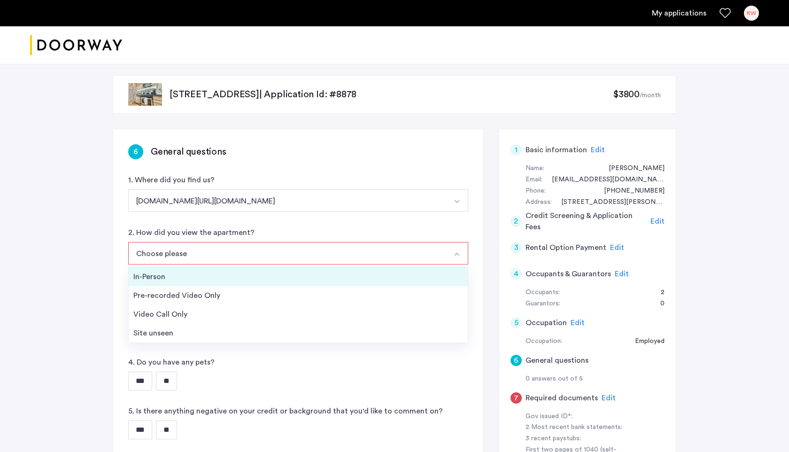
click at [146, 279] on div "In-Person" at bounding box center [298, 276] width 330 height 11
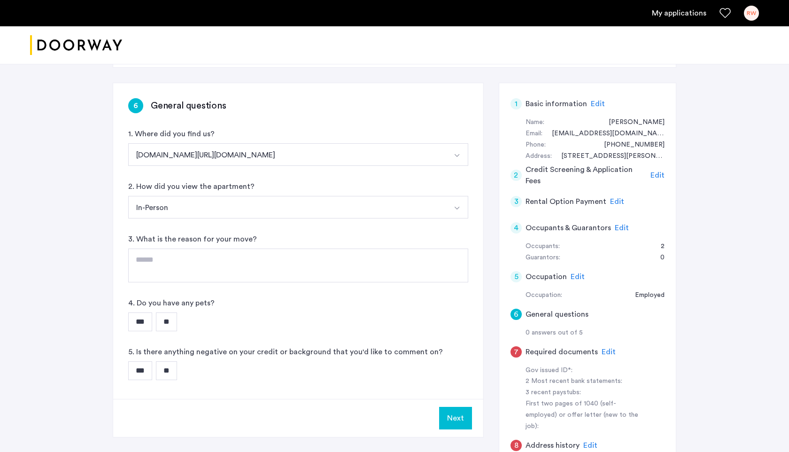
scroll to position [47, 0]
click at [146, 272] on textarea at bounding box center [298, 264] width 340 height 34
type textarea "**********"
click at [171, 323] on input "**" at bounding box center [166, 320] width 21 height 19
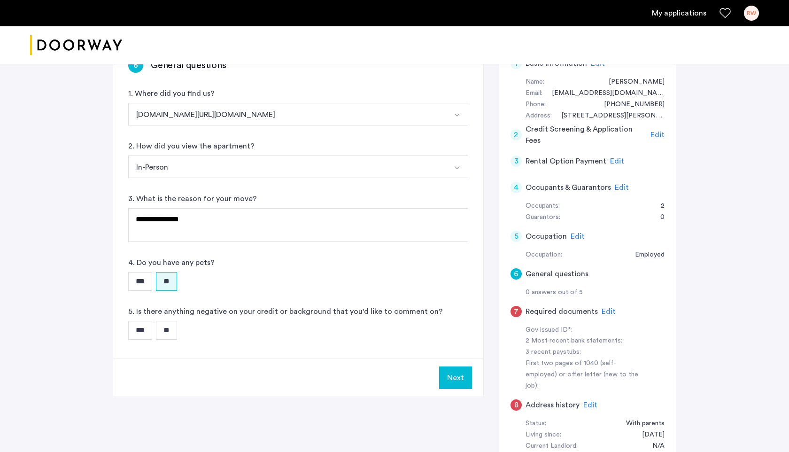
click at [162, 328] on input "**" at bounding box center [166, 330] width 21 height 19
click at [454, 374] on button "Next" at bounding box center [455, 377] width 33 height 23
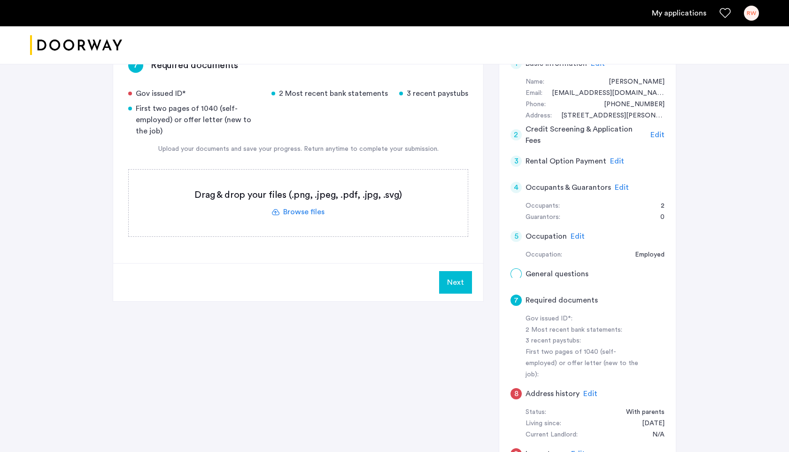
scroll to position [0, 0]
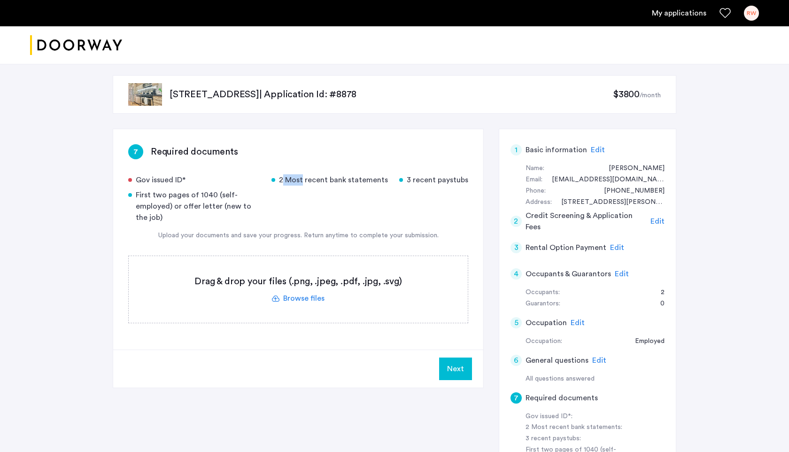
drag, startPoint x: 284, startPoint y: 179, endPoint x: 305, endPoint y: 178, distance: 21.2
click at [305, 178] on div "2 Most recent bank statements" at bounding box center [329, 179] width 116 height 11
click at [190, 195] on div "First two pages of 1040 (self-employed) or offer letter (new to the job)" at bounding box center [194, 206] width 132 height 34
drag, startPoint x: 184, startPoint y: 209, endPoint x: 215, endPoint y: 209, distance: 30.5
click at [215, 209] on div "First two pages of 1040 (self-employed) or offer letter (new to the job)" at bounding box center [194, 206] width 132 height 34
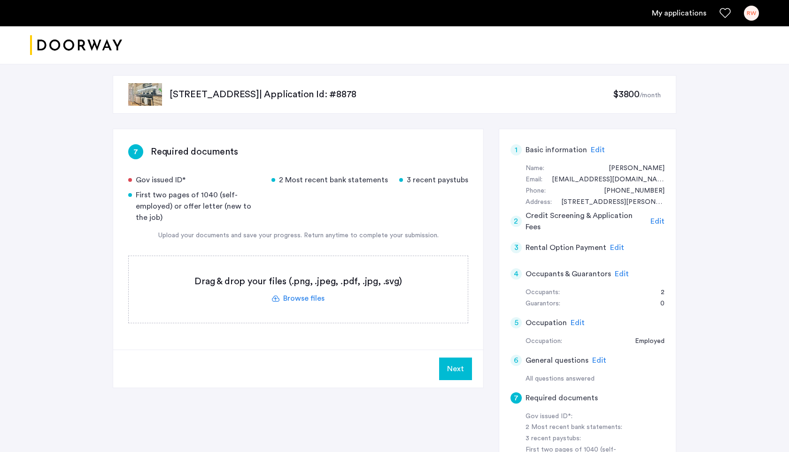
click at [206, 212] on div "First two pages of 1040 (self-employed) or offer letter (new to the job)" at bounding box center [194, 206] width 132 height 34
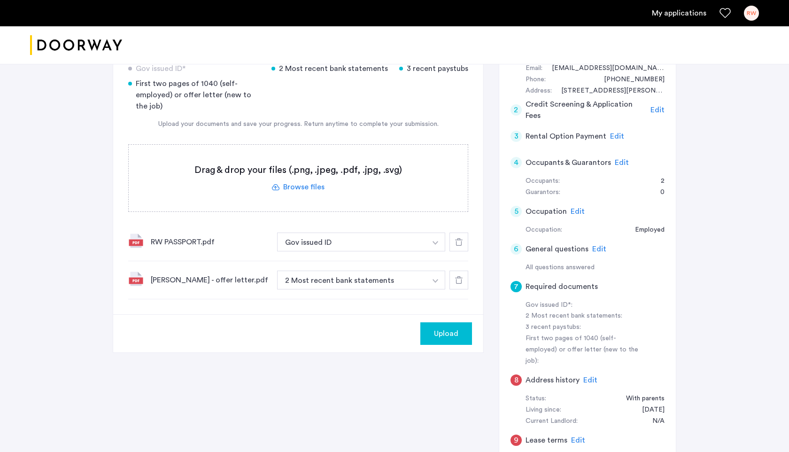
scroll to position [114, 0]
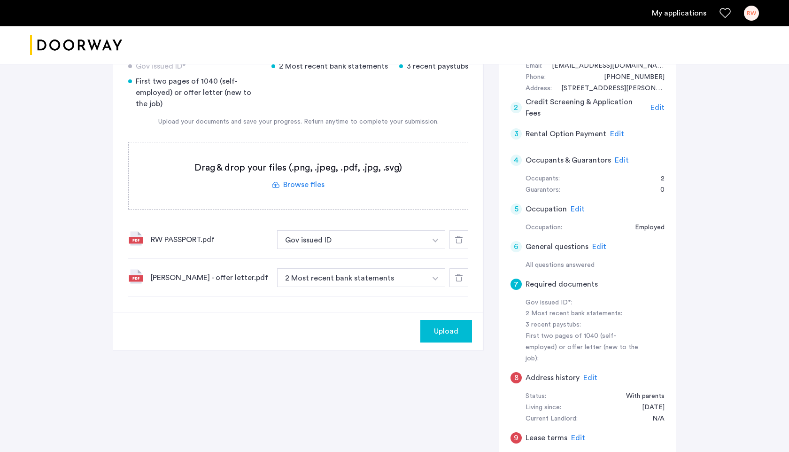
click at [436, 279] on img "button" at bounding box center [436, 279] width 6 height 4
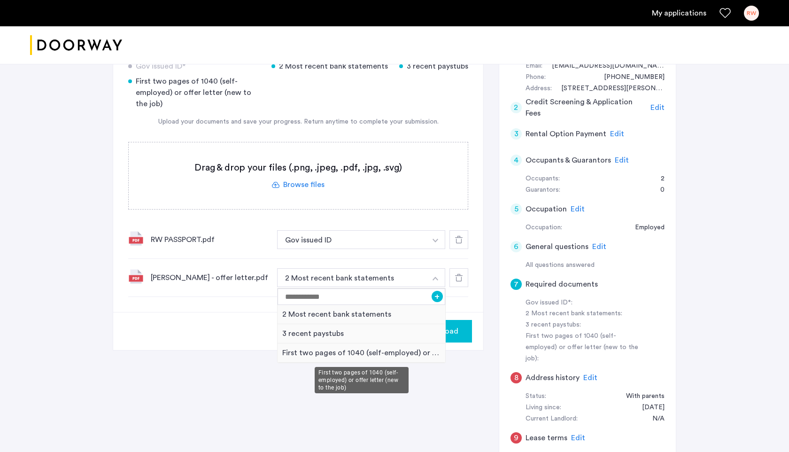
click at [351, 355] on div "First two pages of 1040 (self-employed) or offer letter (new to the job)" at bounding box center [362, 352] width 168 height 19
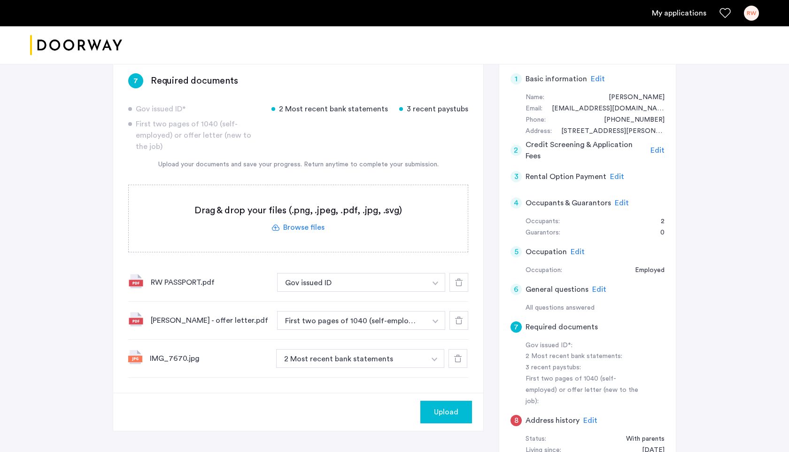
scroll to position [73, 0]
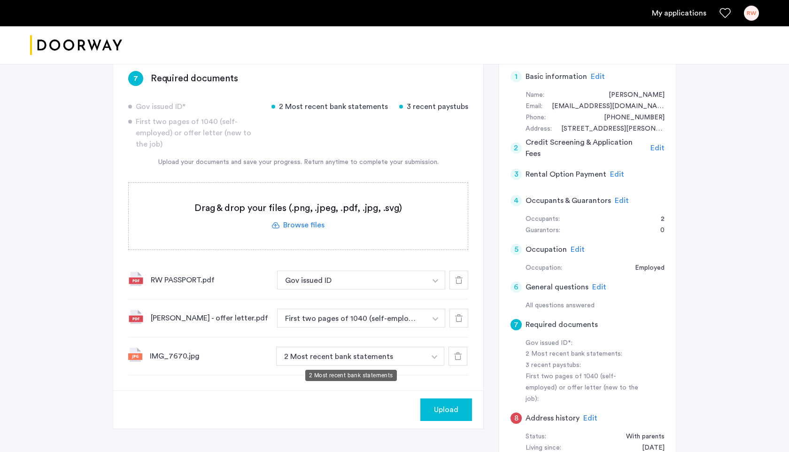
click at [320, 362] on button "2 Most recent bank statements" at bounding box center [350, 356] width 149 height 19
click at [330, 358] on button "2 Most recent bank statements" at bounding box center [350, 356] width 149 height 19
click at [434, 355] on img "button" at bounding box center [435, 357] width 6 height 4
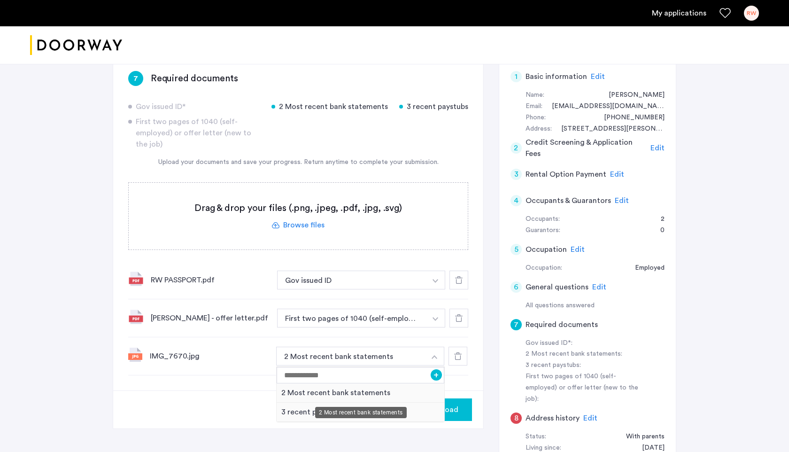
click at [368, 393] on div "2 Most recent bank statements" at bounding box center [361, 392] width 168 height 19
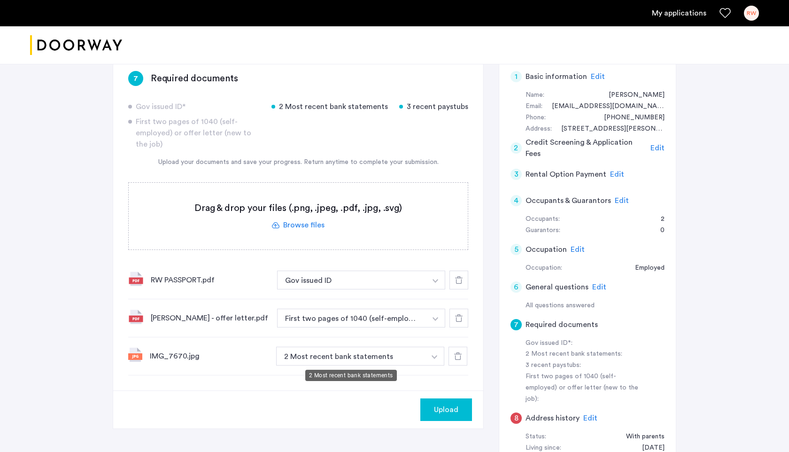
click at [320, 358] on button "2 Most recent bank statements" at bounding box center [350, 356] width 149 height 19
click at [440, 356] on button "button" at bounding box center [434, 356] width 19 height 19
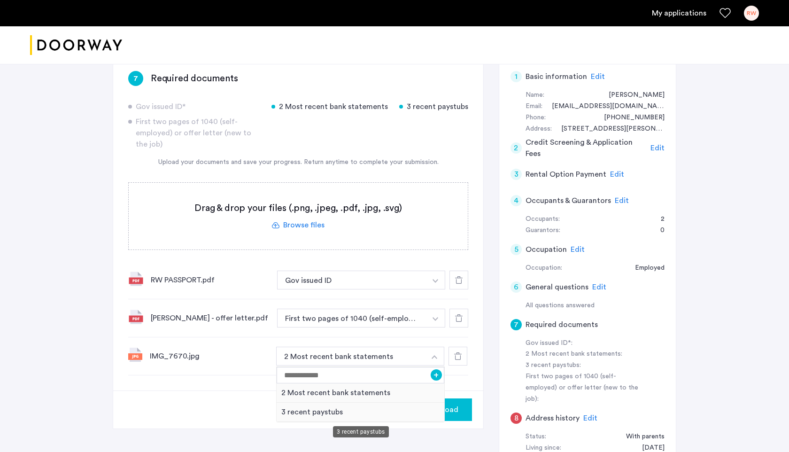
click at [297, 412] on div "3 recent paystubs" at bounding box center [361, 412] width 168 height 19
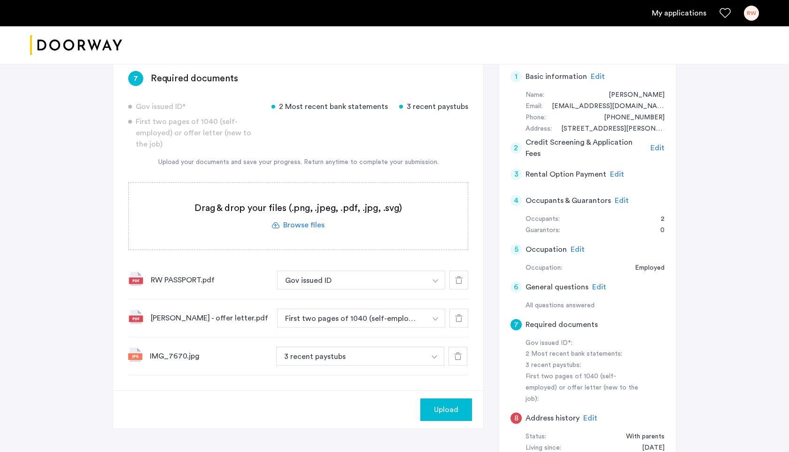
click at [261, 403] on div "Upload" at bounding box center [298, 409] width 370 height 38
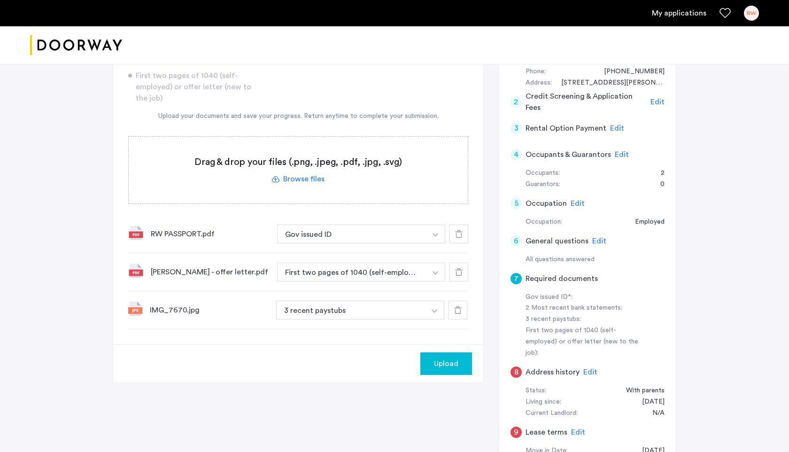
scroll to position [118, 0]
click at [535, 182] on div "Guarantors:" at bounding box center [543, 185] width 35 height 11
click at [598, 178] on div "Occupants: 2" at bounding box center [595, 174] width 139 height 11
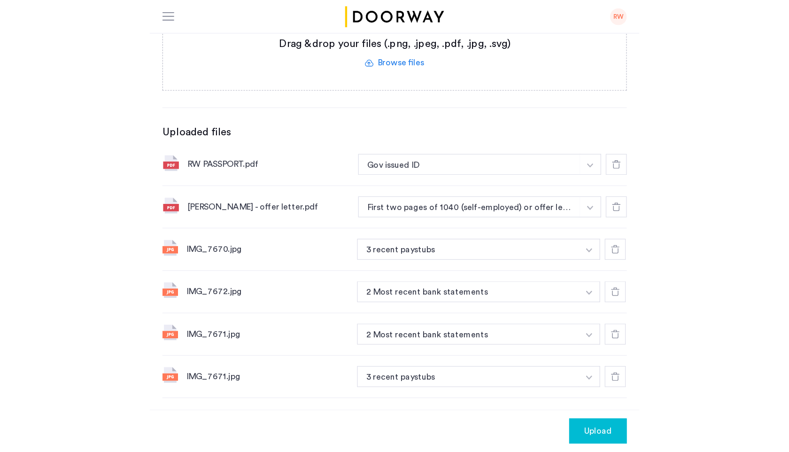
scroll to position [178, 0]
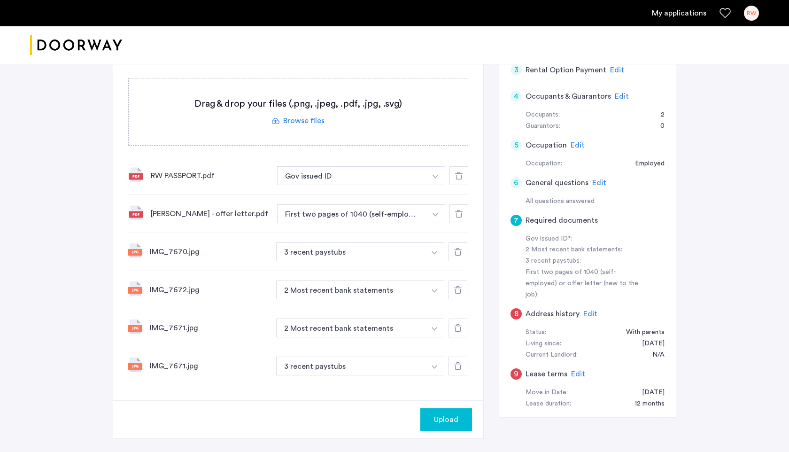
click at [462, 366] on div at bounding box center [458, 366] width 19 height 19
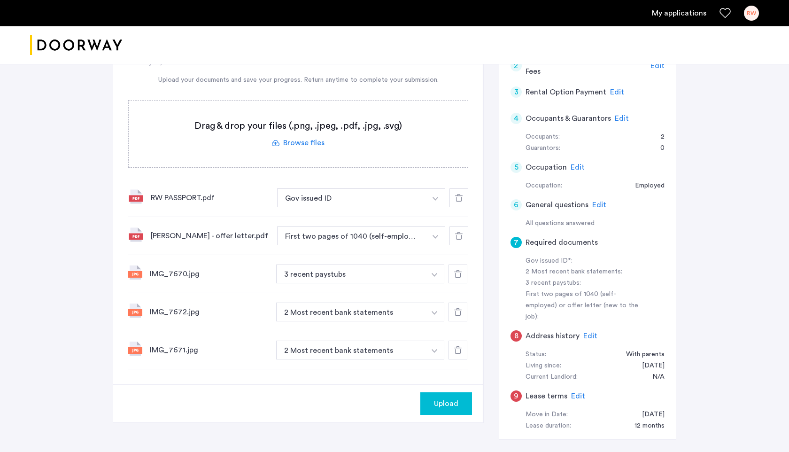
scroll to position [157, 0]
click at [446, 404] on span "Upload" at bounding box center [446, 401] width 24 height 11
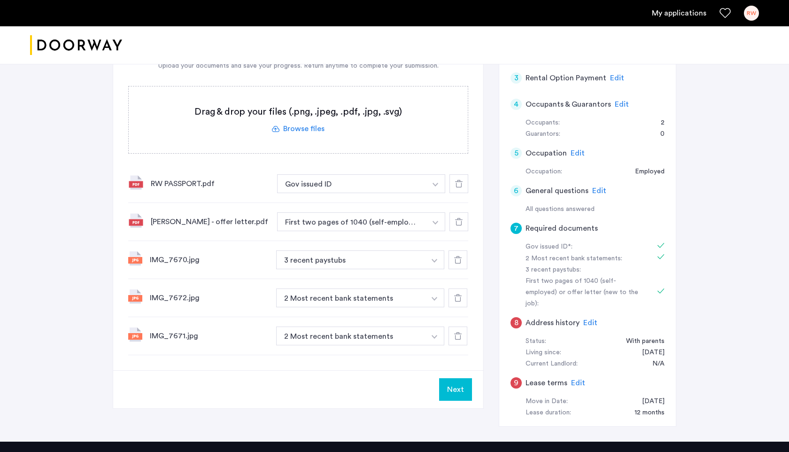
scroll to position [169, 0]
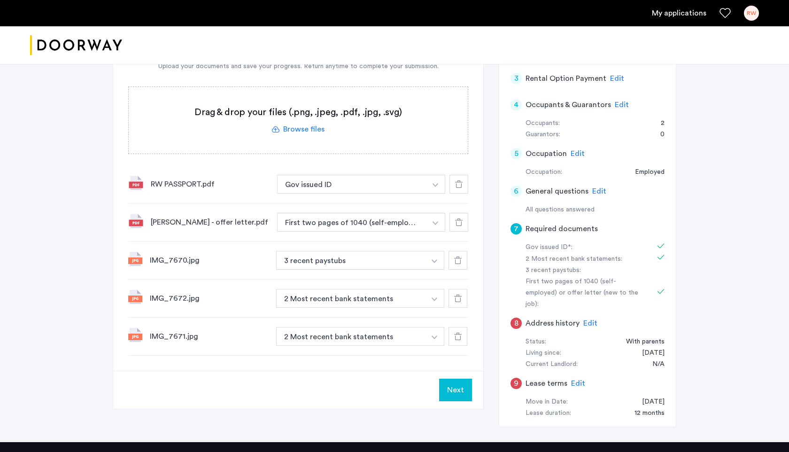
click at [450, 385] on button "Next" at bounding box center [455, 390] width 33 height 23
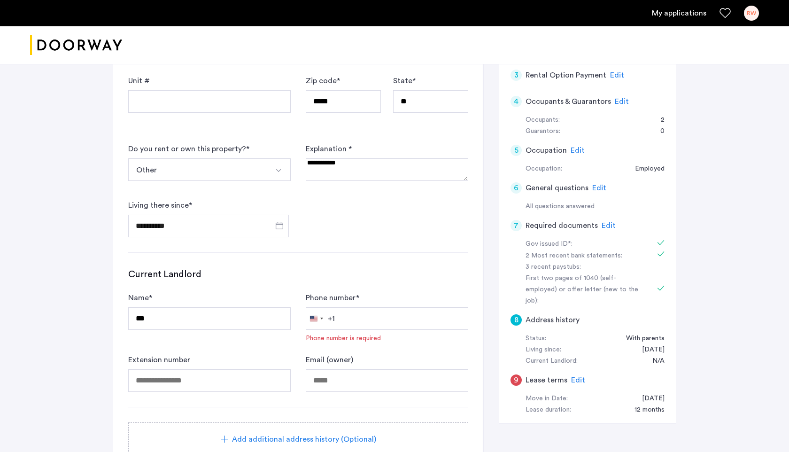
scroll to position [179, 0]
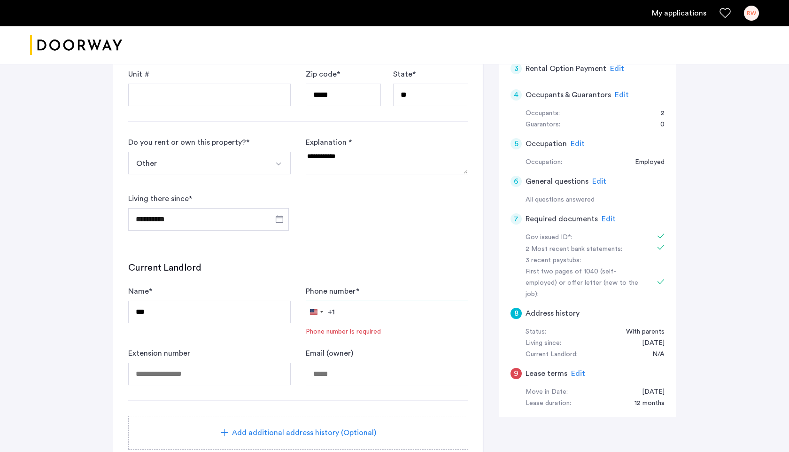
click at [357, 311] on input "Phone number *" at bounding box center [387, 312] width 163 height 23
click at [322, 239] on form "**********" at bounding box center [298, 197] width 340 height 405
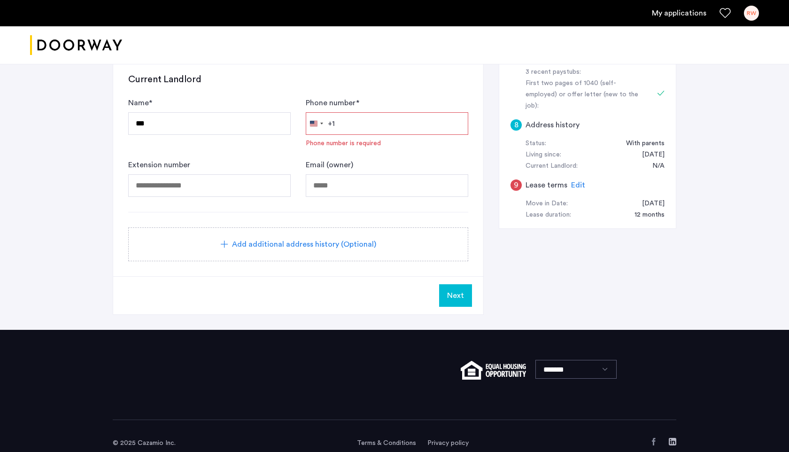
scroll to position [358, 0]
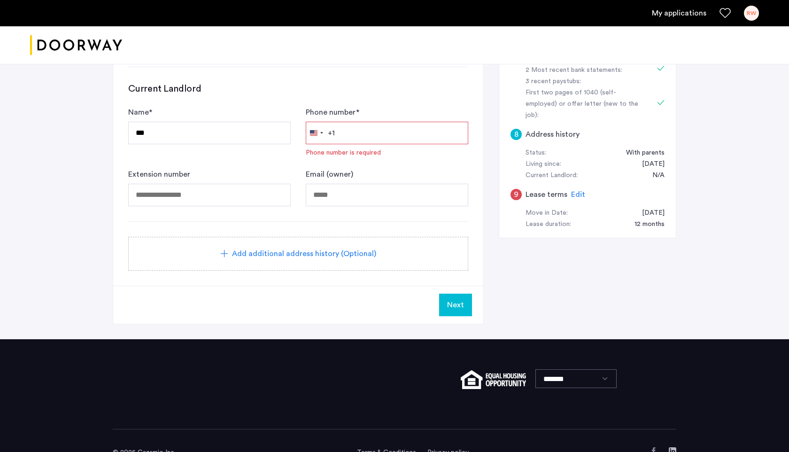
click at [458, 304] on span "Next" at bounding box center [455, 304] width 17 height 11
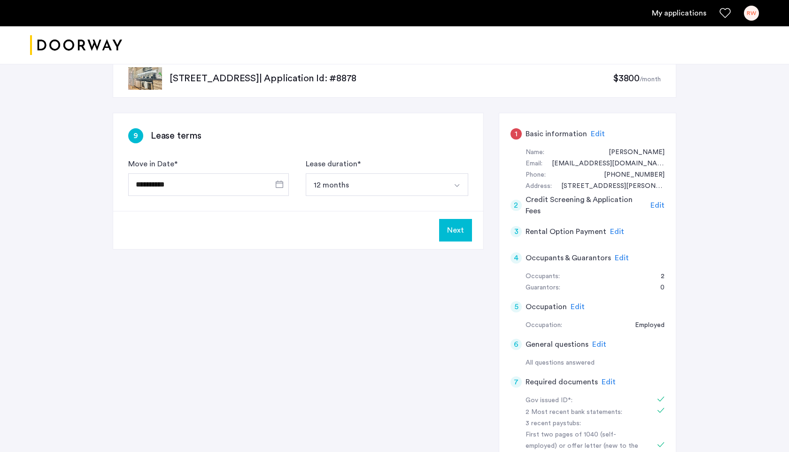
scroll to position [10, 0]
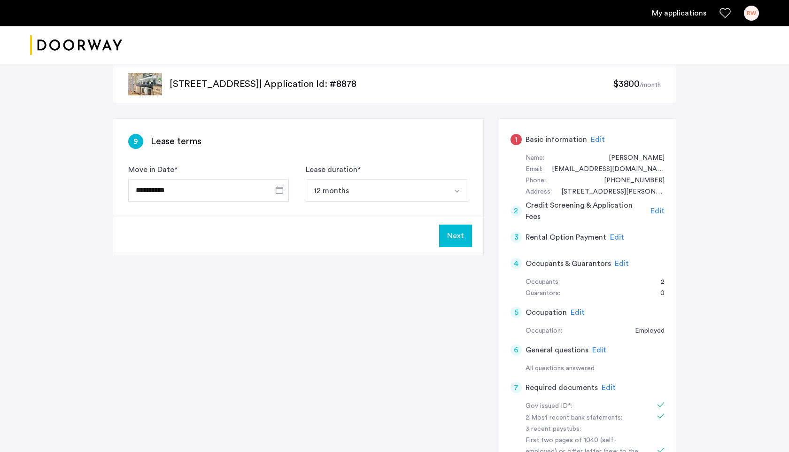
click at [455, 233] on button "Next" at bounding box center [455, 236] width 33 height 23
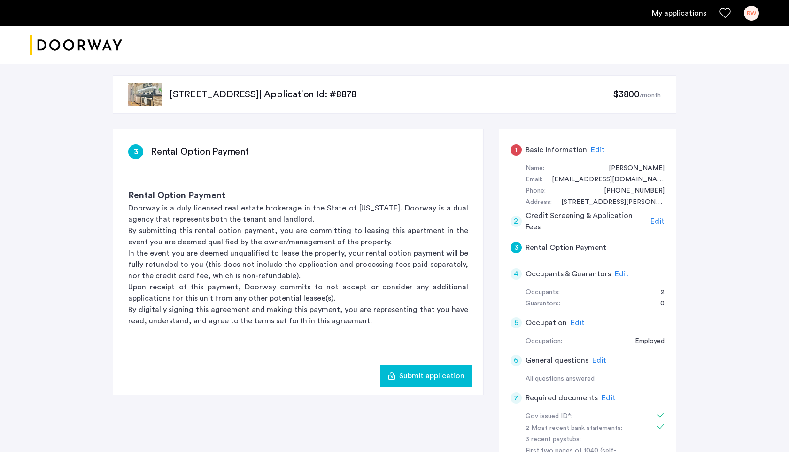
click at [519, 149] on div "1" at bounding box center [516, 149] width 11 height 11
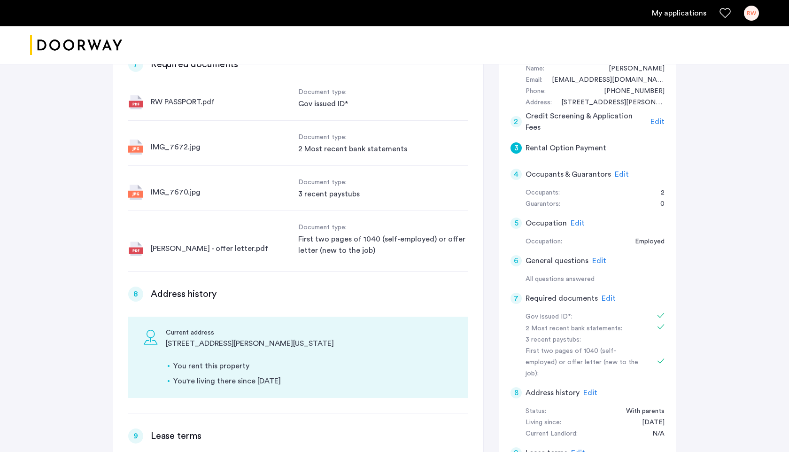
scroll to position [122, 0]
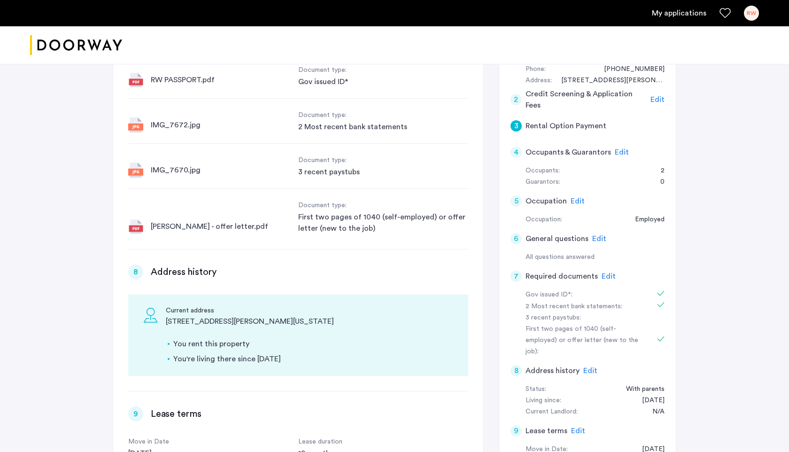
click at [257, 338] on li "You rent this property" at bounding box center [313, 343] width 280 height 11
click at [203, 316] on div "[STREET_ADDRESS][PERSON_NAME][US_STATE]" at bounding box center [309, 321] width 287 height 11
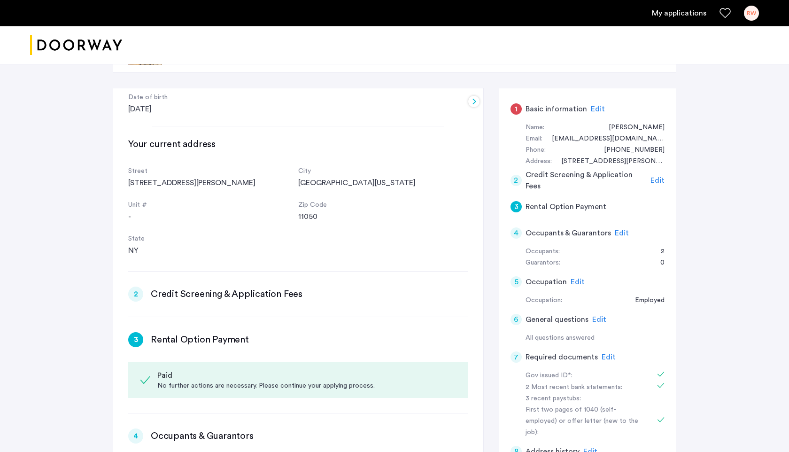
scroll to position [0, 0]
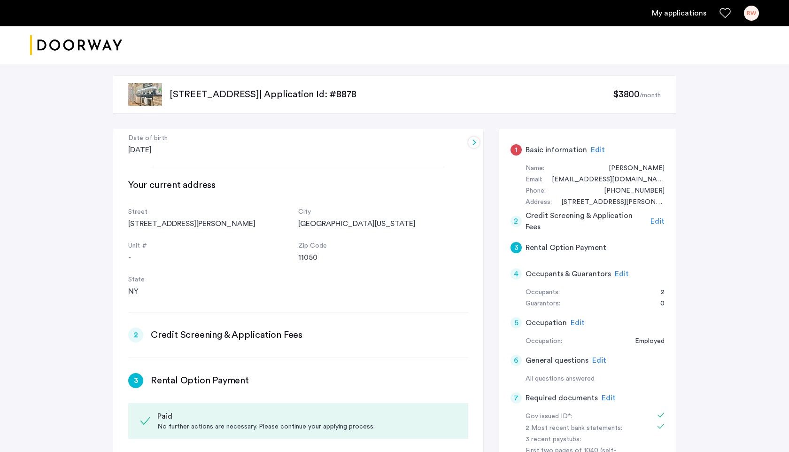
click at [517, 153] on div "1" at bounding box center [516, 149] width 11 height 11
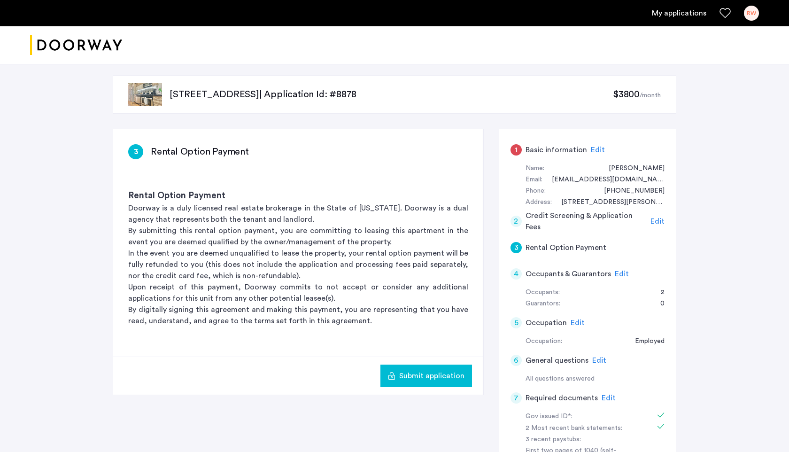
click at [599, 151] on span "Edit" at bounding box center [598, 150] width 14 height 8
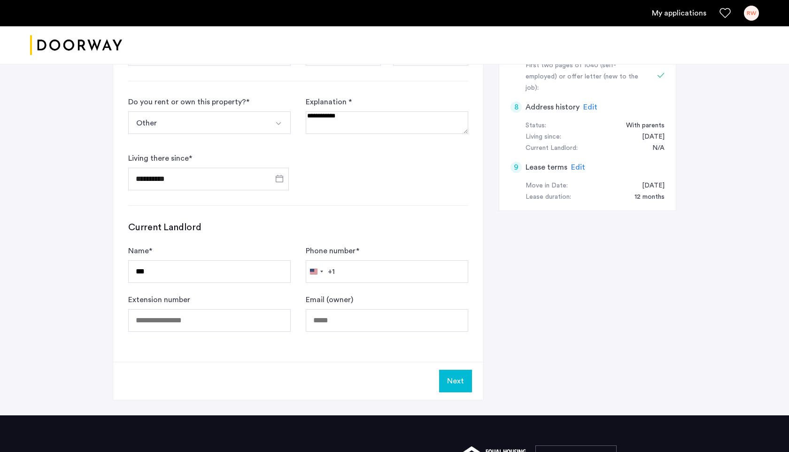
scroll to position [396, 0]
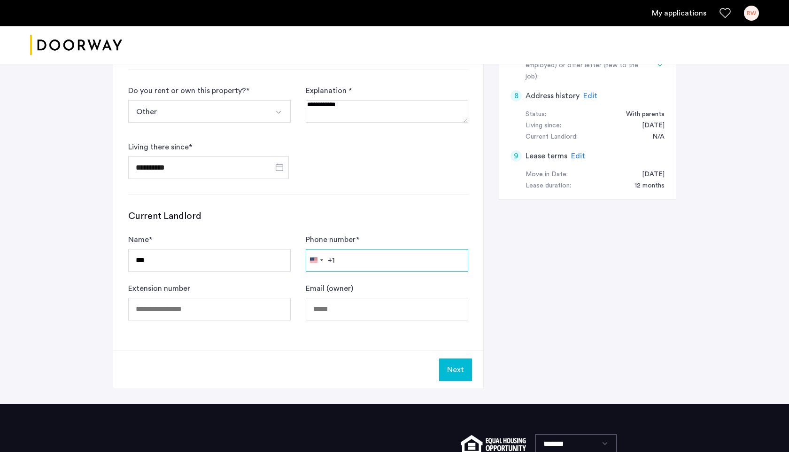
click at [361, 269] on input "Phone number *" at bounding box center [387, 260] width 163 height 23
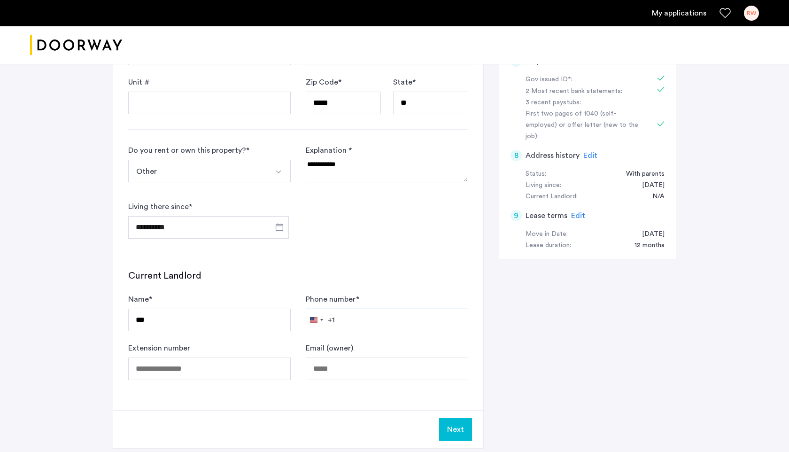
scroll to position [332, 0]
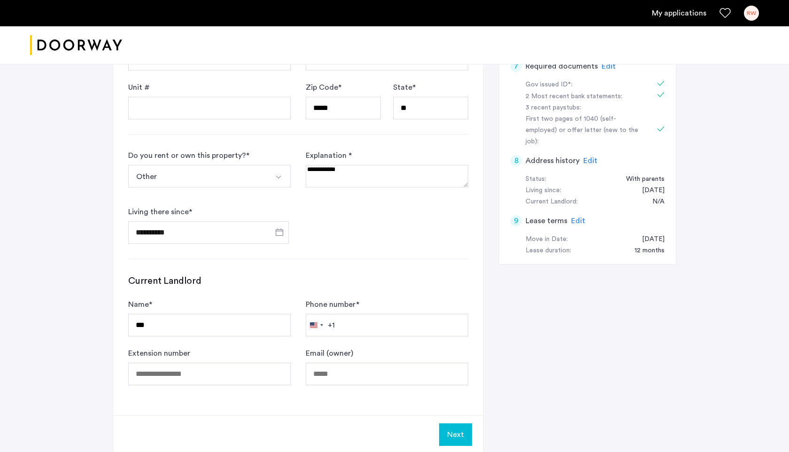
click at [278, 175] on img "Select option" at bounding box center [279, 177] width 8 height 8
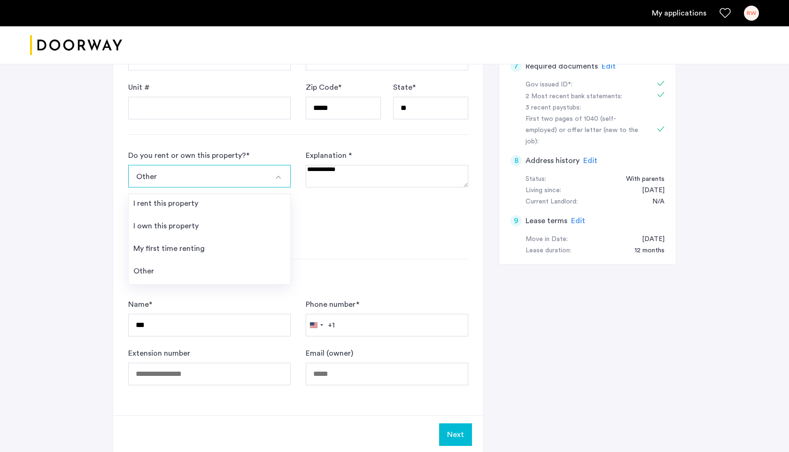
click at [329, 228] on form "**********" at bounding box center [298, 197] width 340 height 94
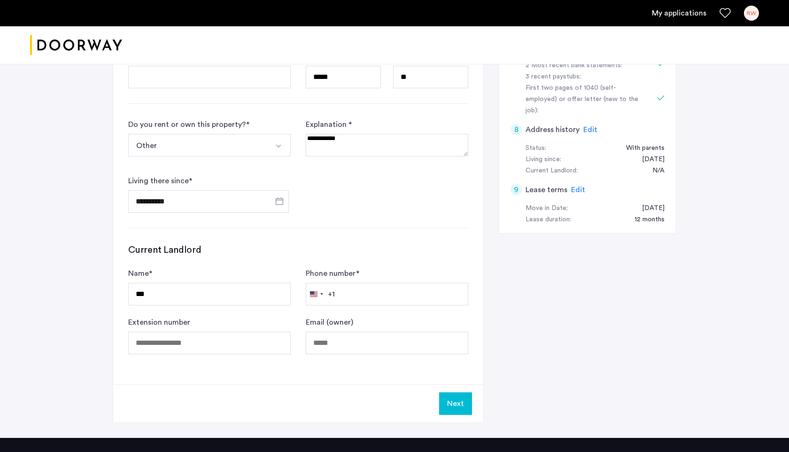
scroll to position [363, 0]
click at [343, 294] on input "Phone number *" at bounding box center [387, 294] width 163 height 23
type input "**********"
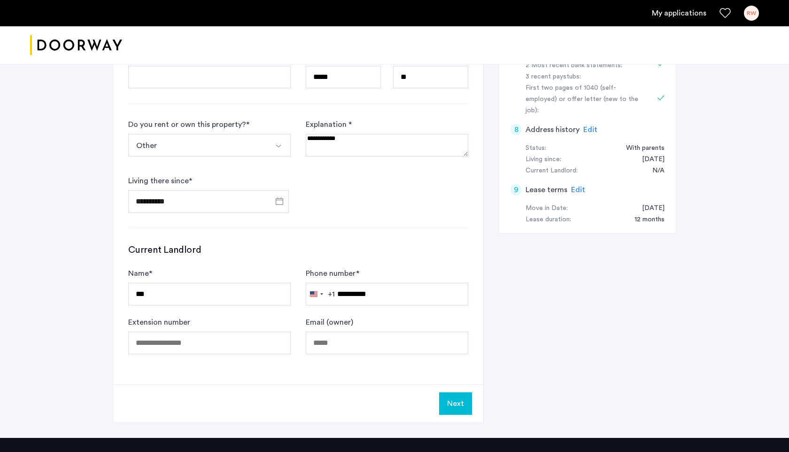
click at [426, 225] on div "**********" at bounding box center [298, 76] width 370 height 618
click at [462, 400] on button "Next" at bounding box center [455, 403] width 33 height 23
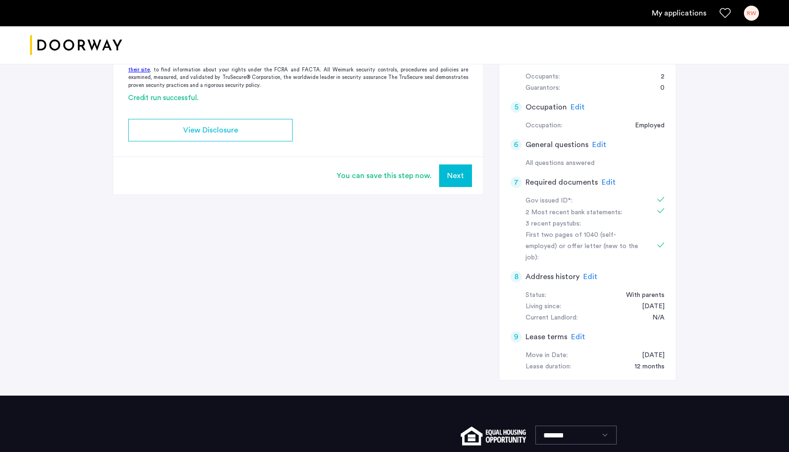
scroll to position [231, 0]
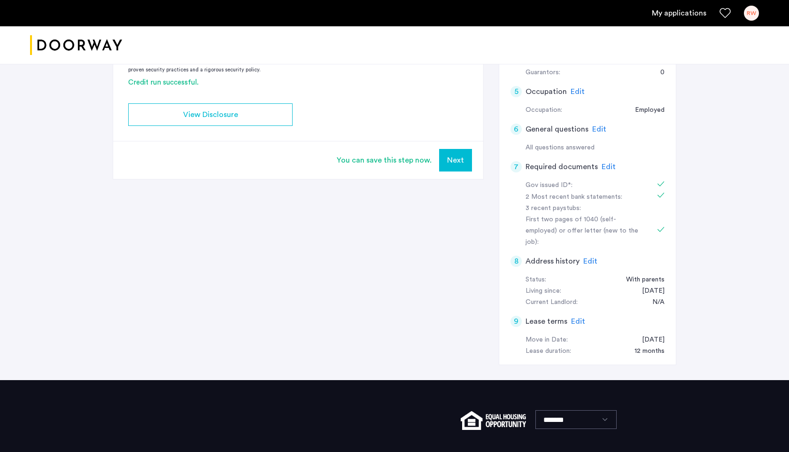
click at [516, 316] on div "9" at bounding box center [516, 321] width 11 height 11
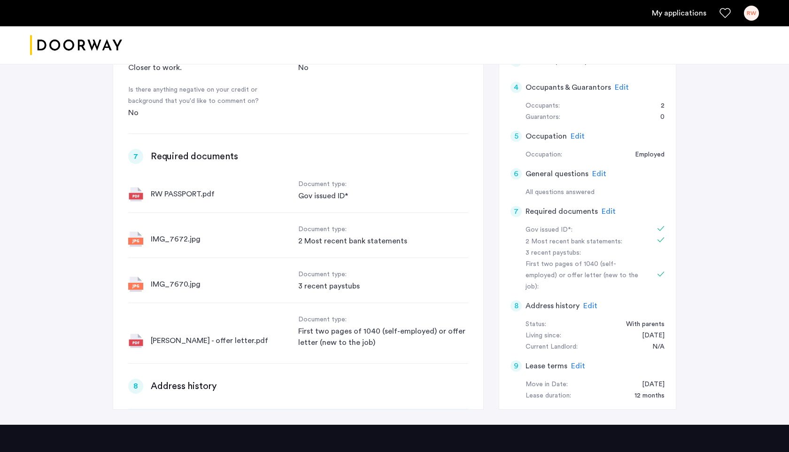
scroll to position [632, 0]
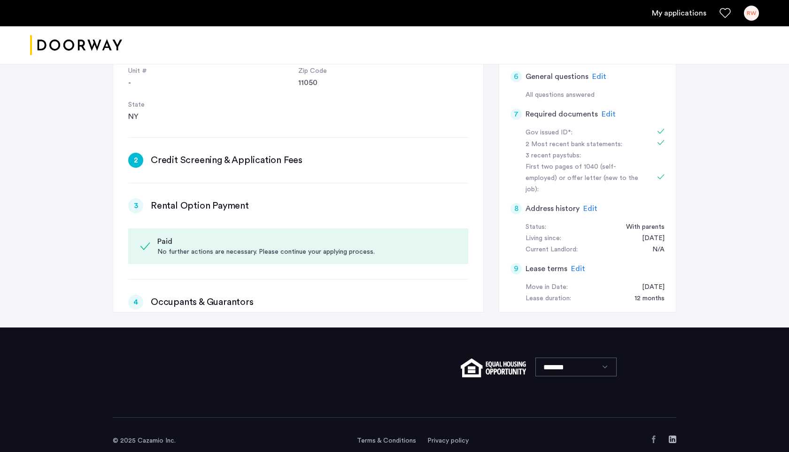
click at [536, 262] on div "9 Lease terms Edit" at bounding box center [588, 269] width 154 height 26
click at [529, 263] on h5 "Lease terms" at bounding box center [547, 268] width 42 height 11
click at [513, 263] on div "9" at bounding box center [516, 268] width 11 height 11
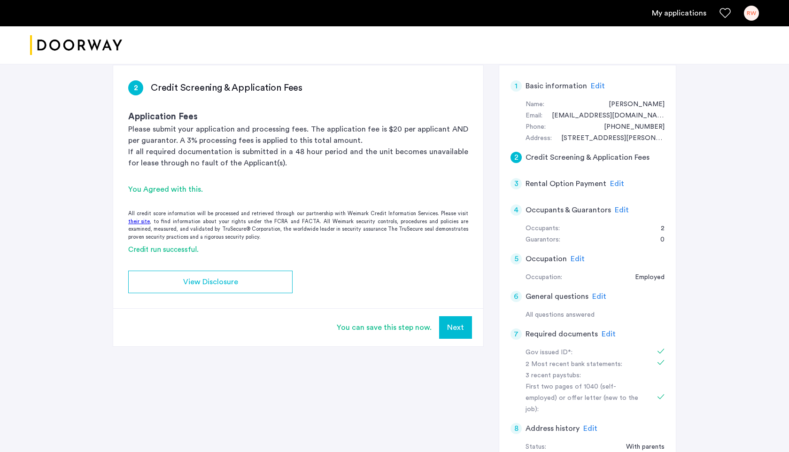
click at [452, 331] on button "Next" at bounding box center [455, 327] width 33 height 23
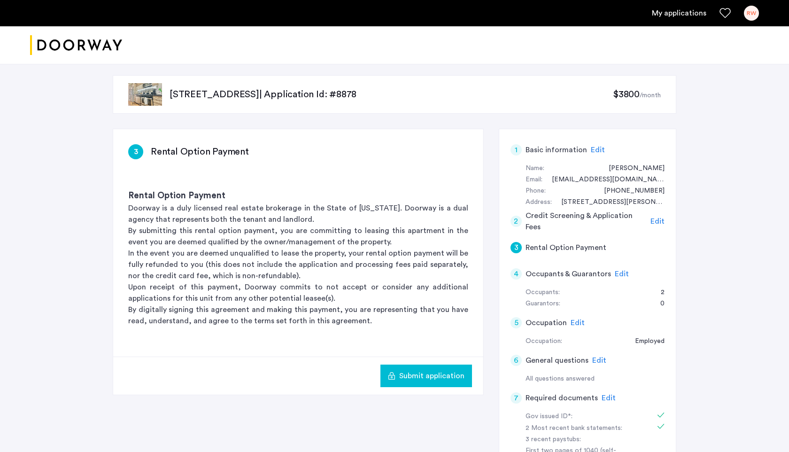
click at [422, 375] on span "Submit application" at bounding box center [431, 375] width 65 height 11
